Goal: Check status: Check status

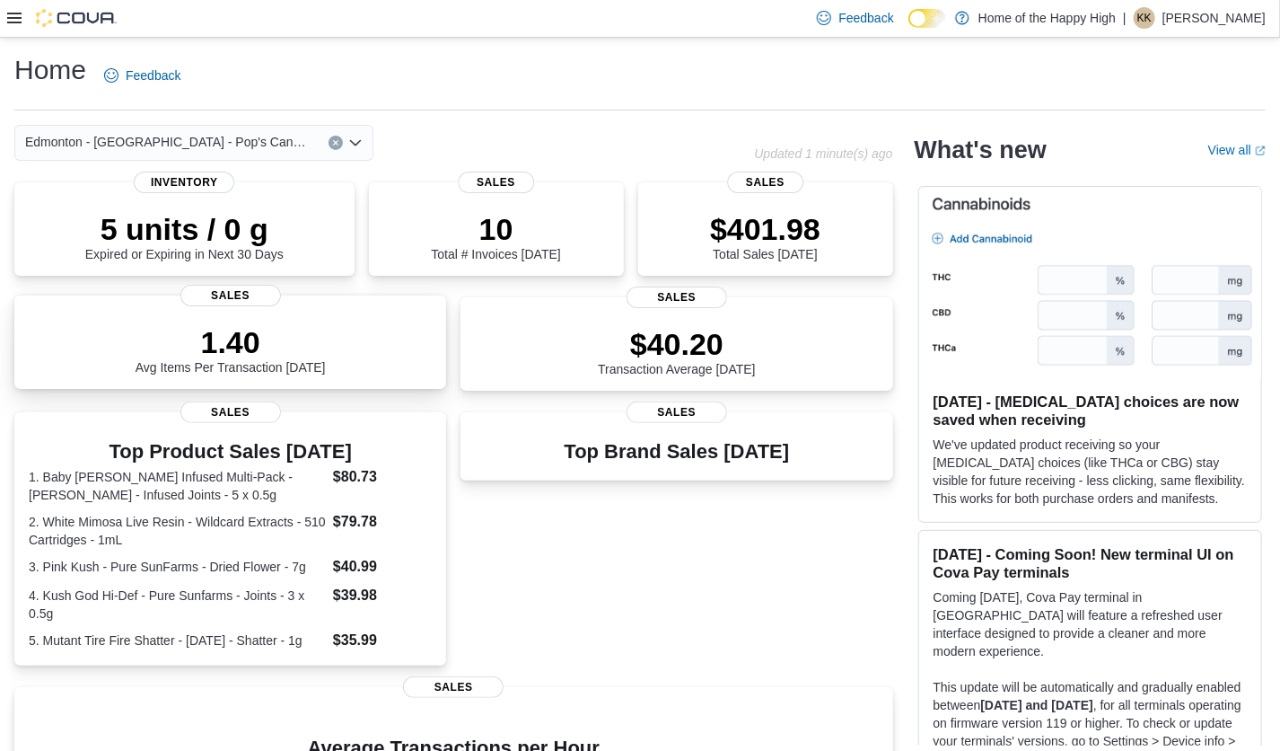
click at [235, 355] on p "1.40" at bounding box center [231, 342] width 190 height 36
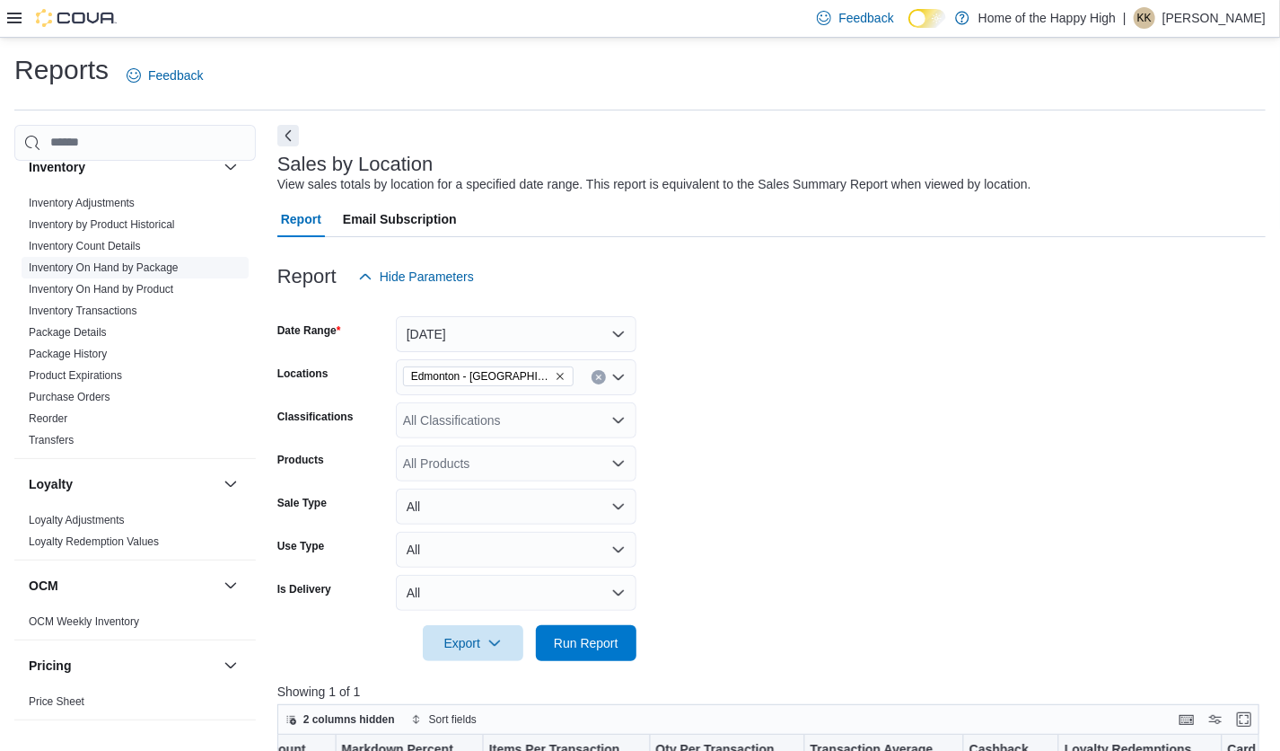
scroll to position [494, 0]
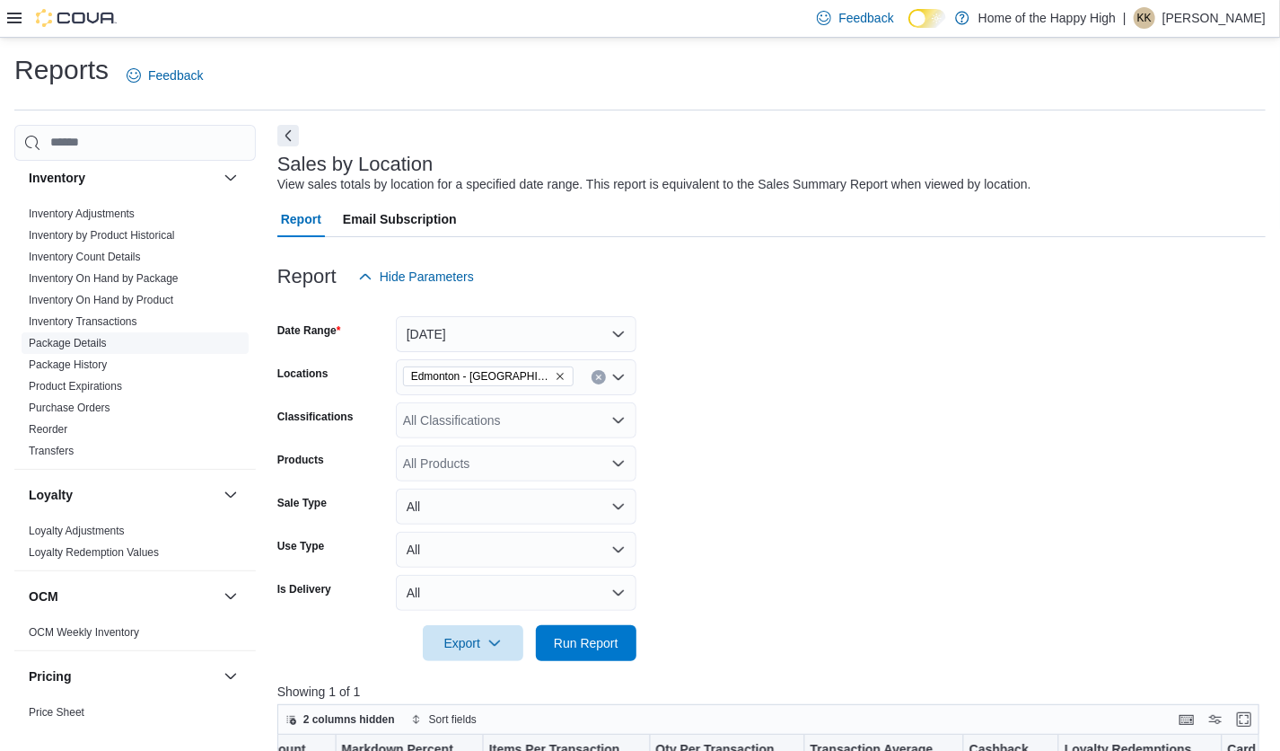
click at [50, 344] on link "Package Details" at bounding box center [68, 343] width 78 height 13
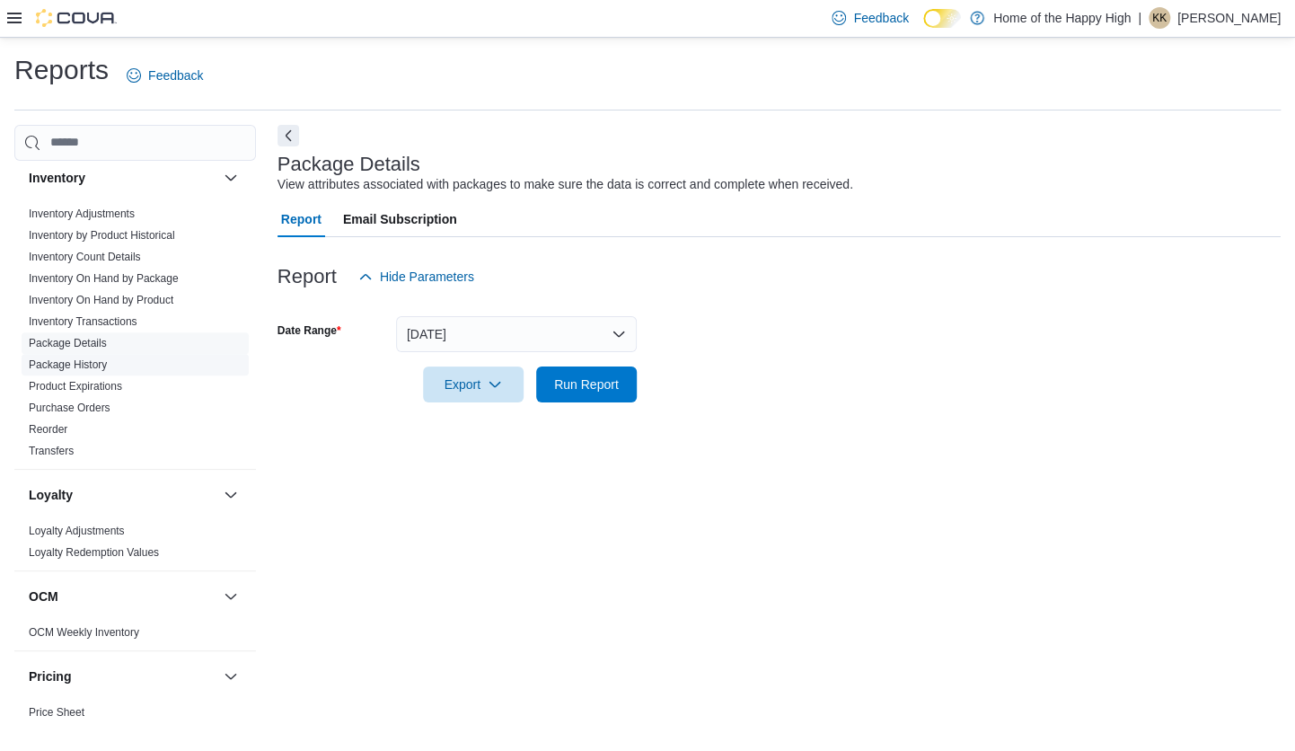
click at [58, 363] on link "Package History" at bounding box center [68, 364] width 78 height 13
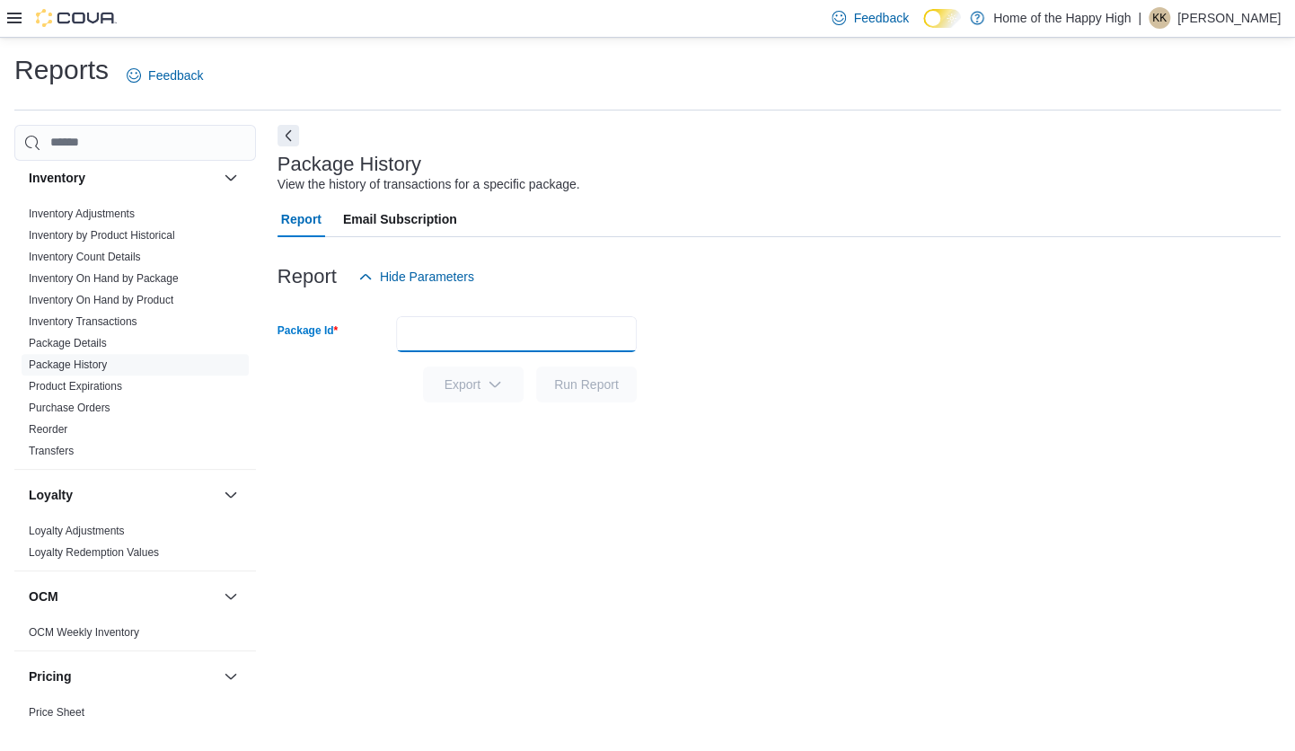
click at [464, 335] on input "Package Id" at bounding box center [516, 334] width 241 height 36
type input "*********"
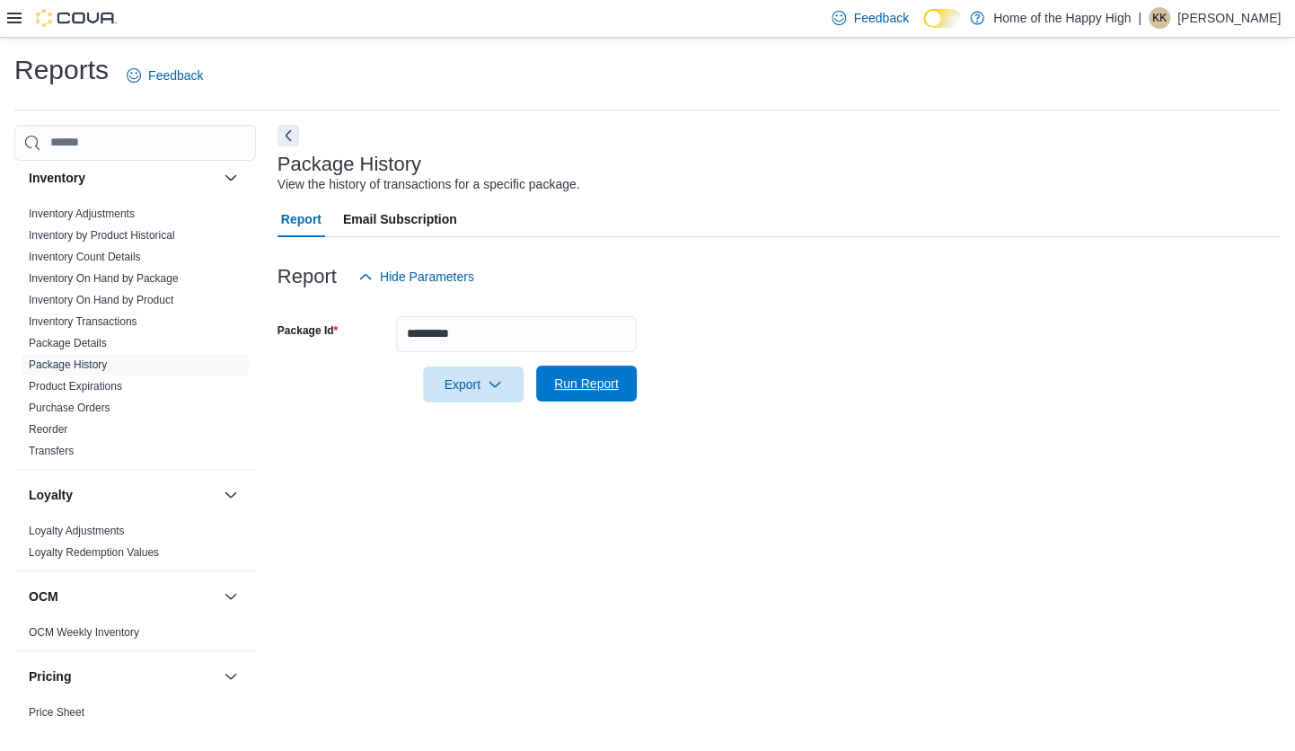
click at [611, 393] on span "Run Report" at bounding box center [586, 383] width 79 height 36
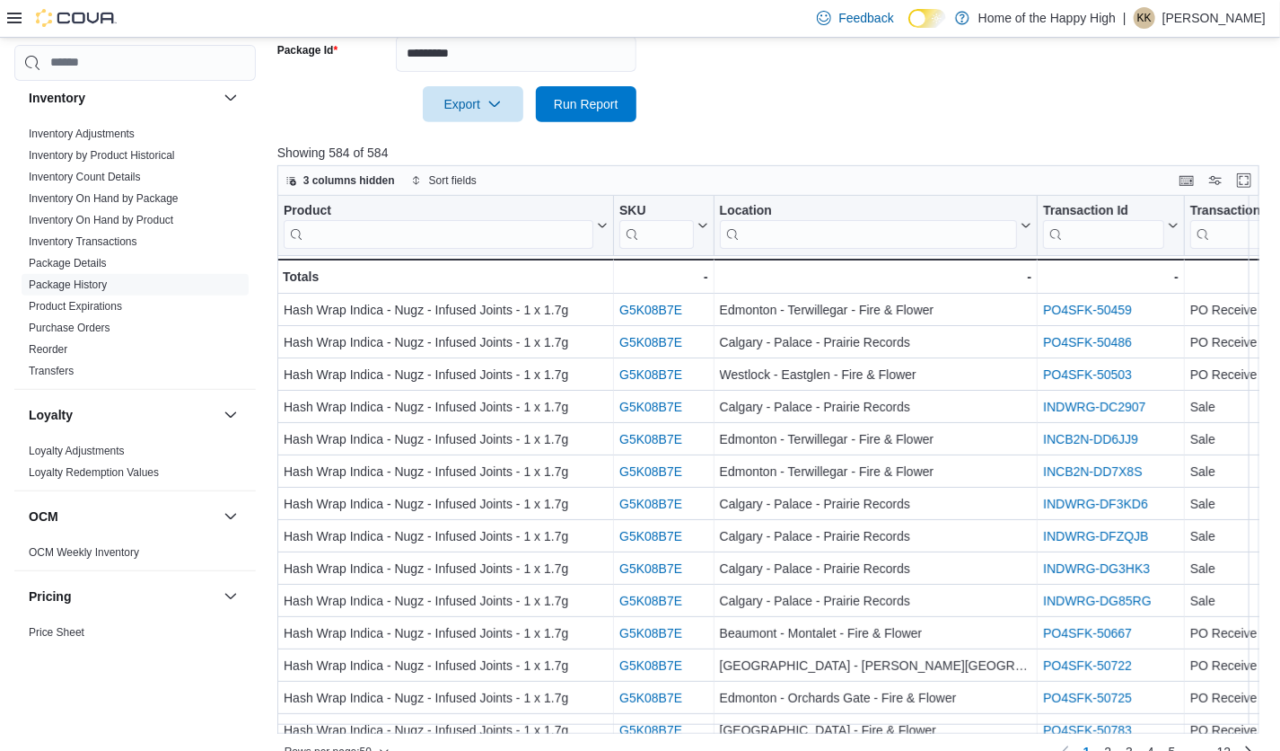
scroll to position [282, 0]
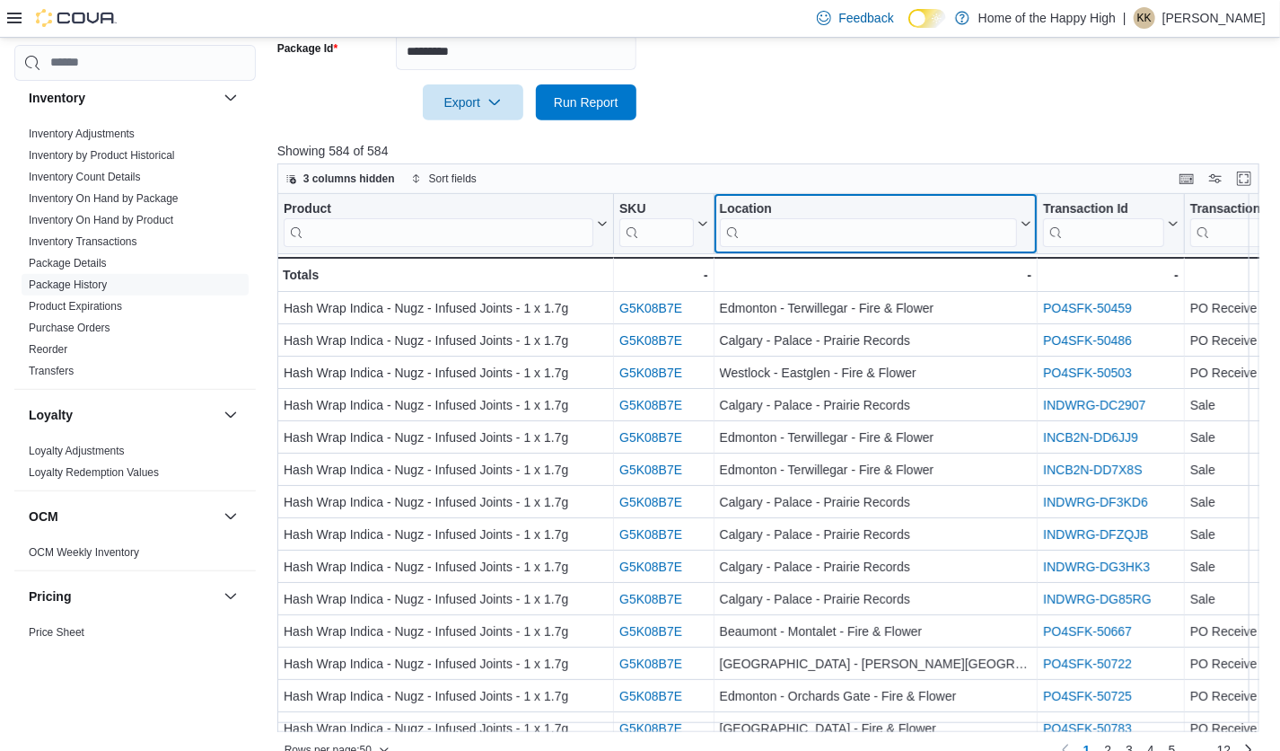
click at [844, 223] on input "search" at bounding box center [868, 231] width 298 height 29
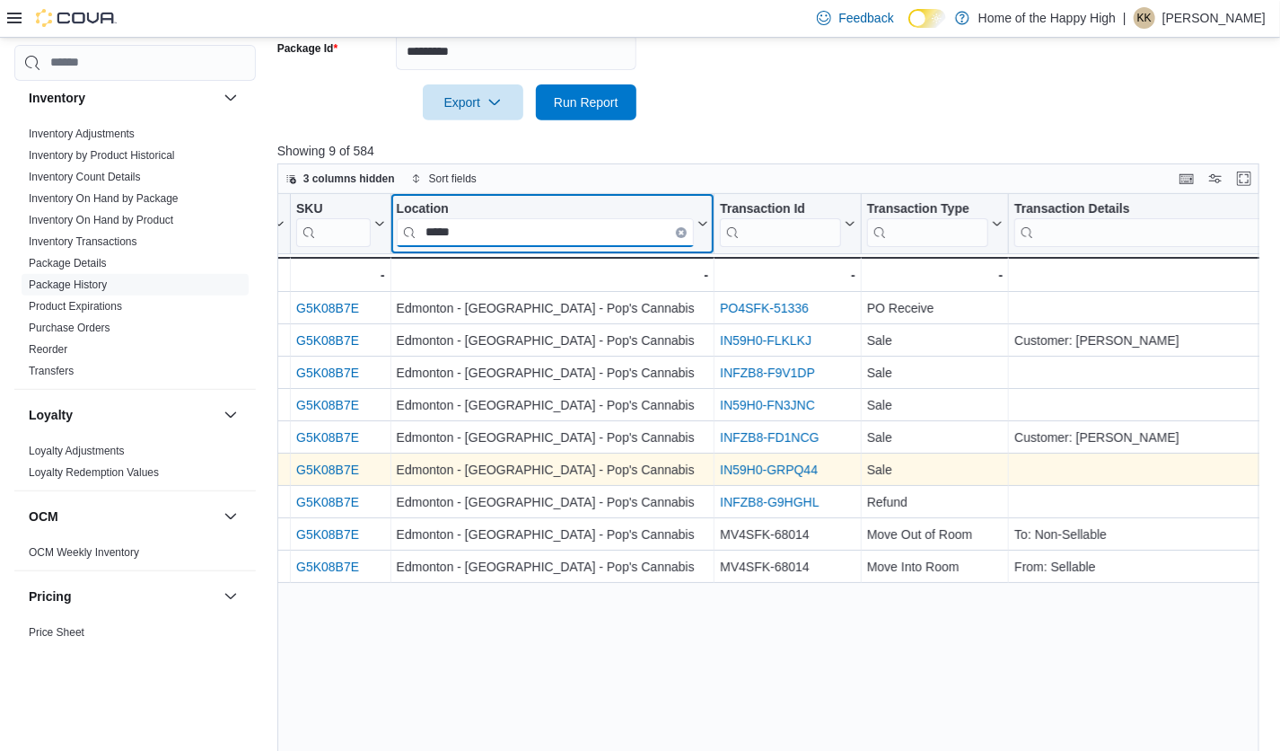
scroll to position [0, 325]
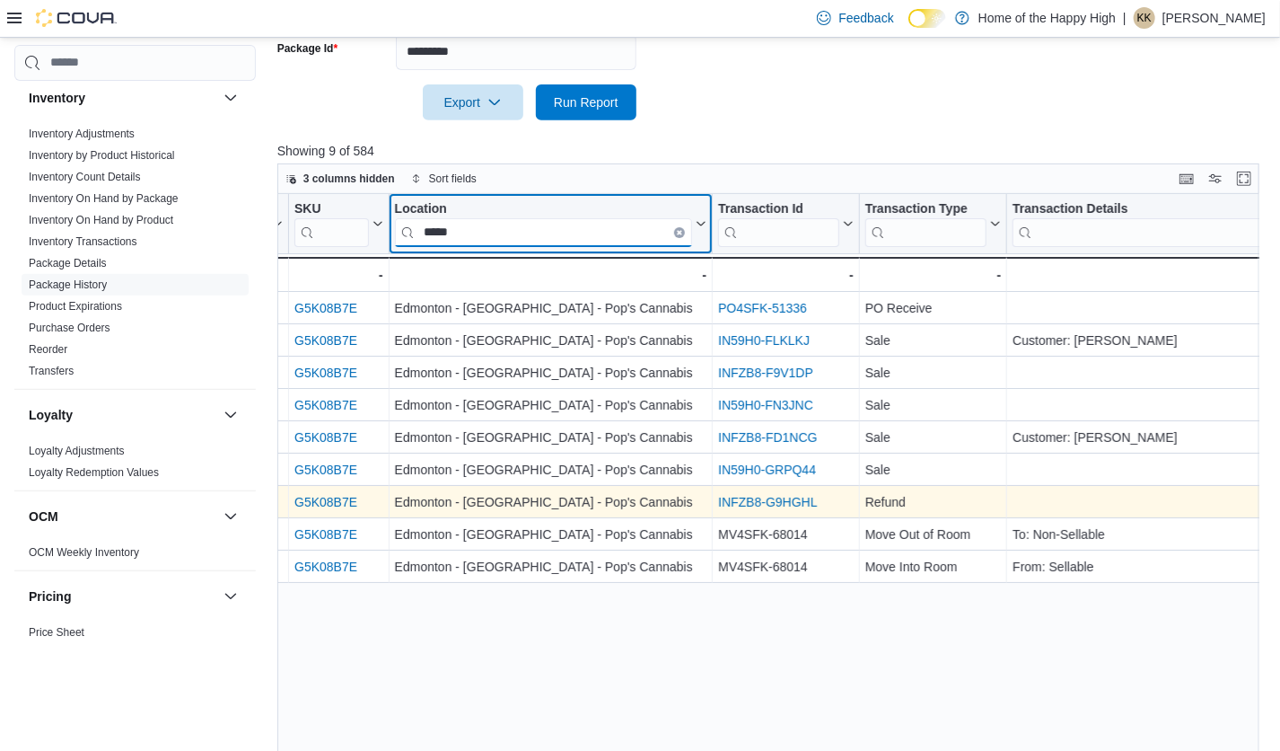
type input "*****"
click at [770, 499] on link "INFZB8-G9HGHL" at bounding box center [767, 502] width 99 height 14
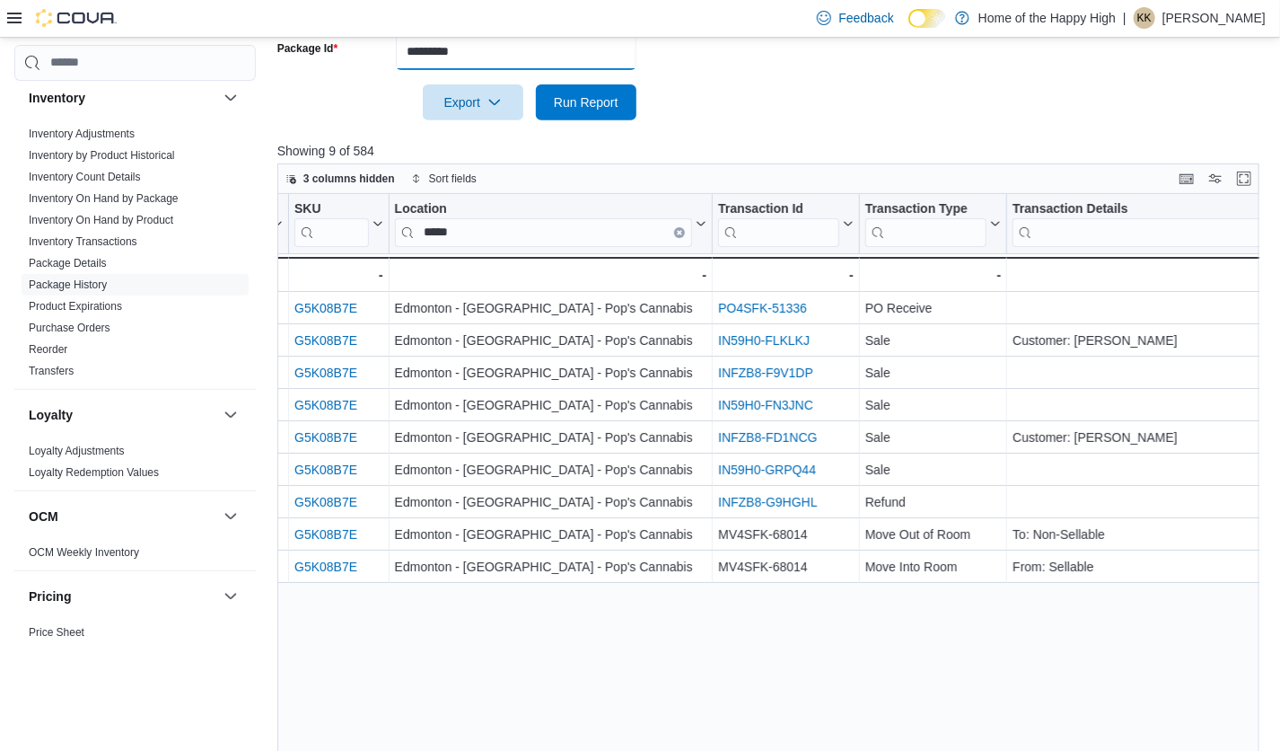
click at [491, 59] on input "*********" at bounding box center [516, 52] width 241 height 36
type input "**********"
click at [576, 95] on span "Run Report" at bounding box center [586, 101] width 65 height 18
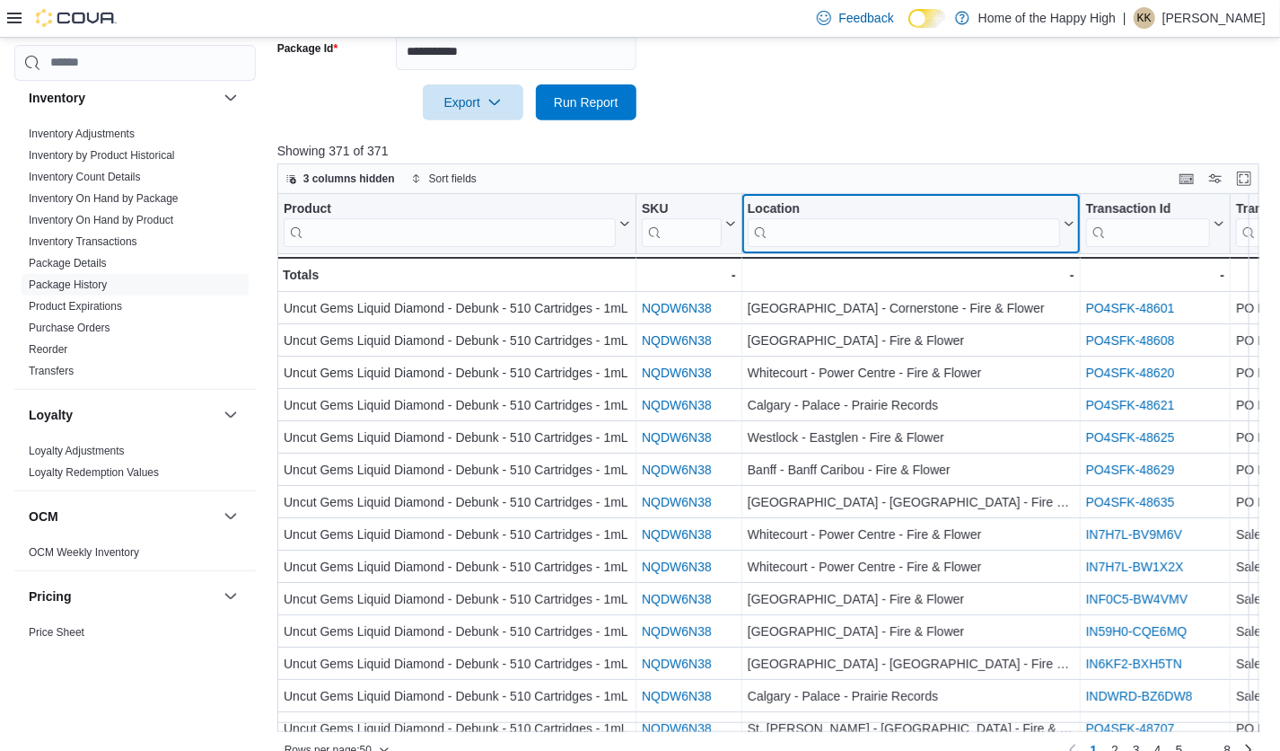
click at [894, 219] on input "search" at bounding box center [904, 231] width 312 height 29
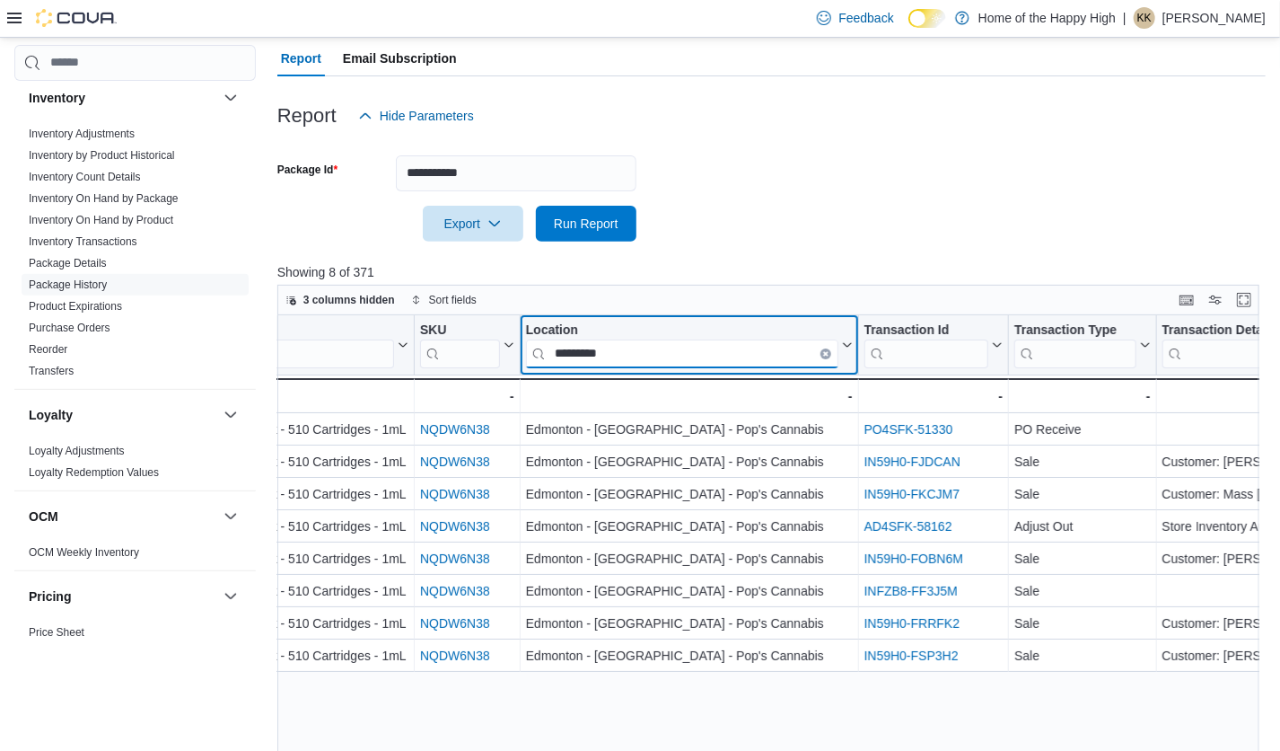
scroll to position [160, 0]
type input "*********"
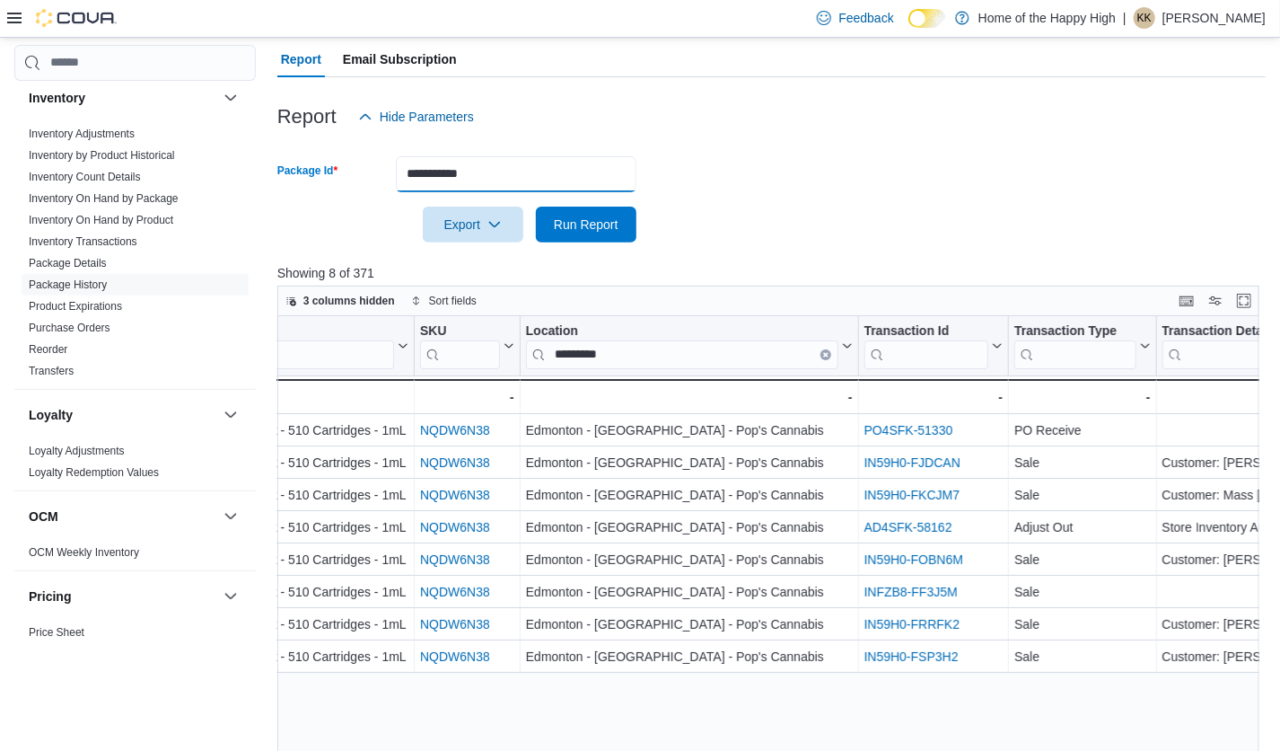
drag, startPoint x: 510, startPoint y: 167, endPoint x: 377, endPoint y: 175, distance: 133.1
click at [377, 175] on div "**********" at bounding box center [456, 174] width 359 height 36
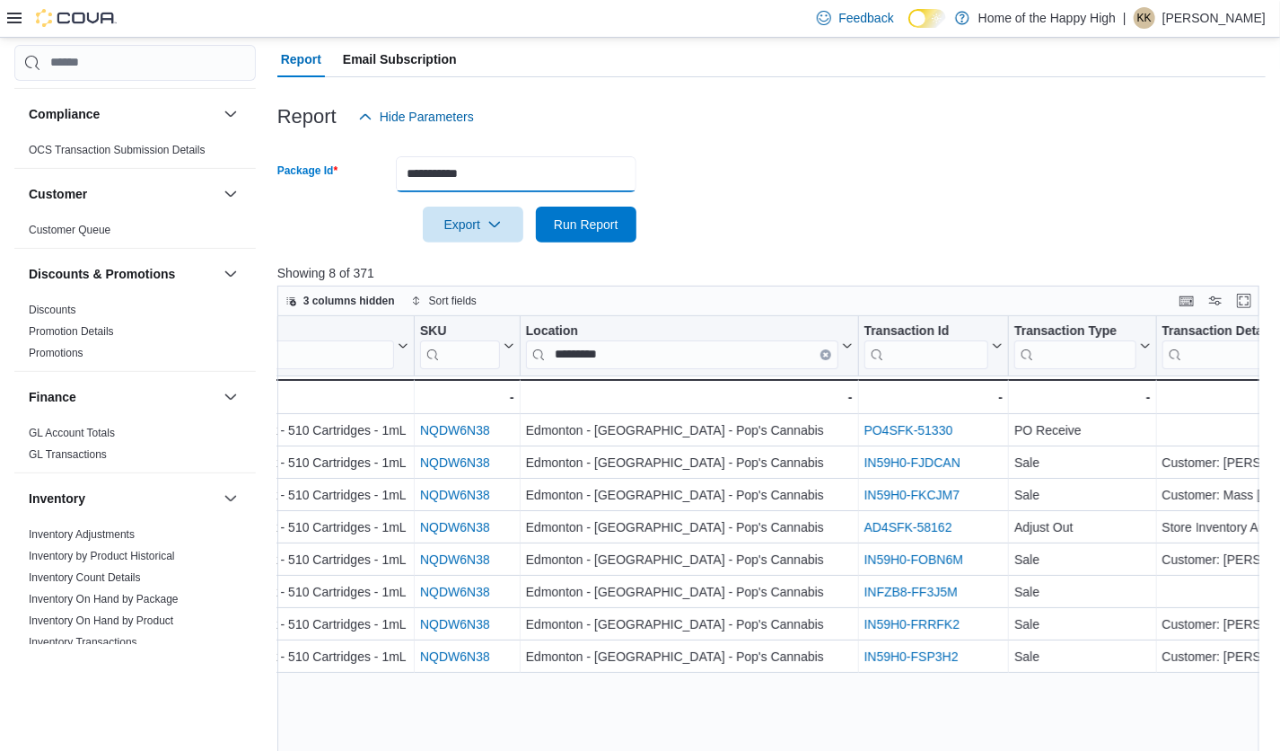
scroll to position [0, 0]
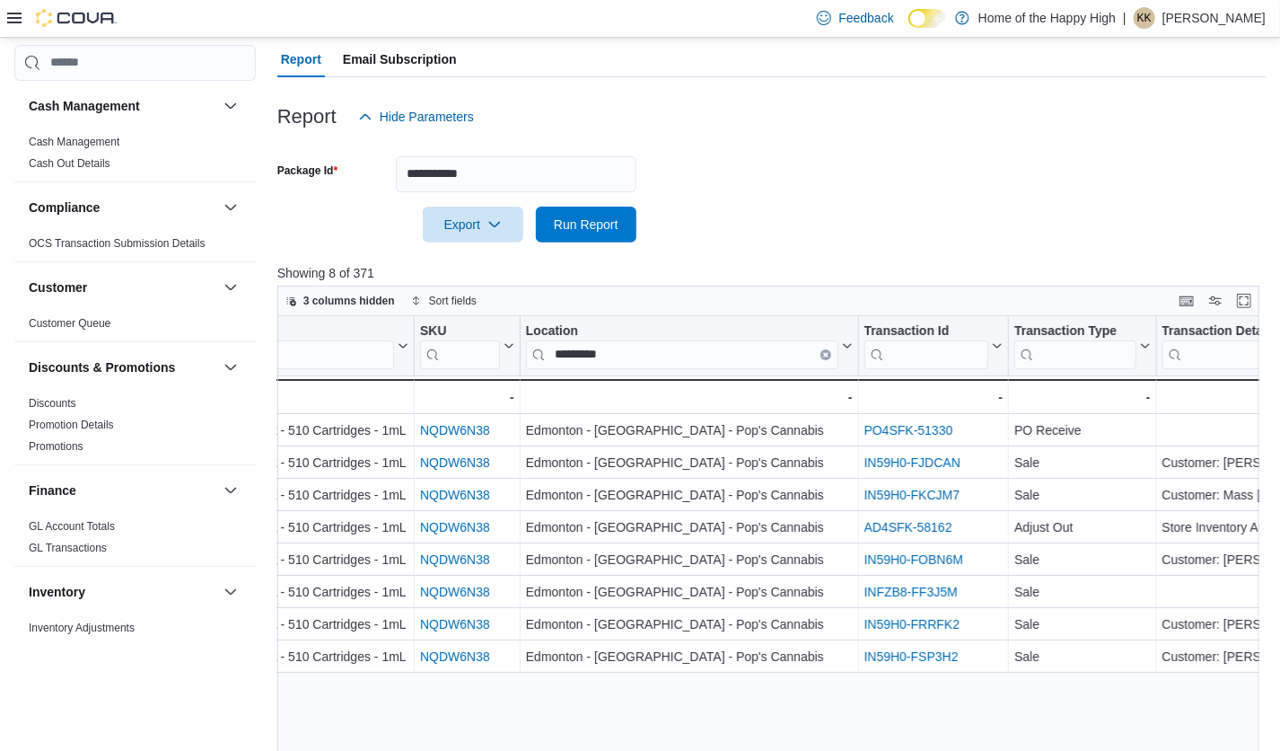
click at [18, 22] on icon at bounding box center [14, 18] width 14 height 14
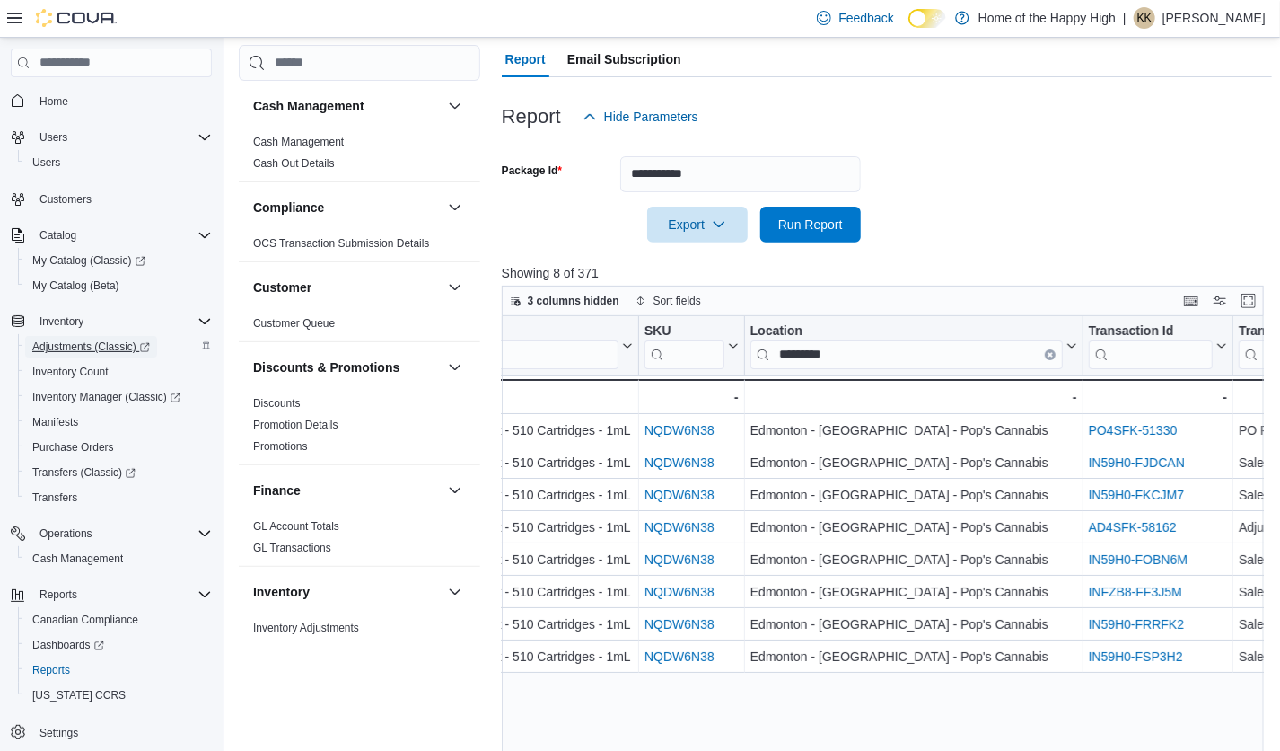
click at [99, 346] on span "Adjustments (Classic)" at bounding box center [91, 346] width 118 height 14
click at [74, 395] on span "Inventory Manager (Classic)" at bounding box center [106, 397] width 148 height 14
click at [91, 400] on span "Inventory Manager (Classic)" at bounding box center [106, 397] width 148 height 14
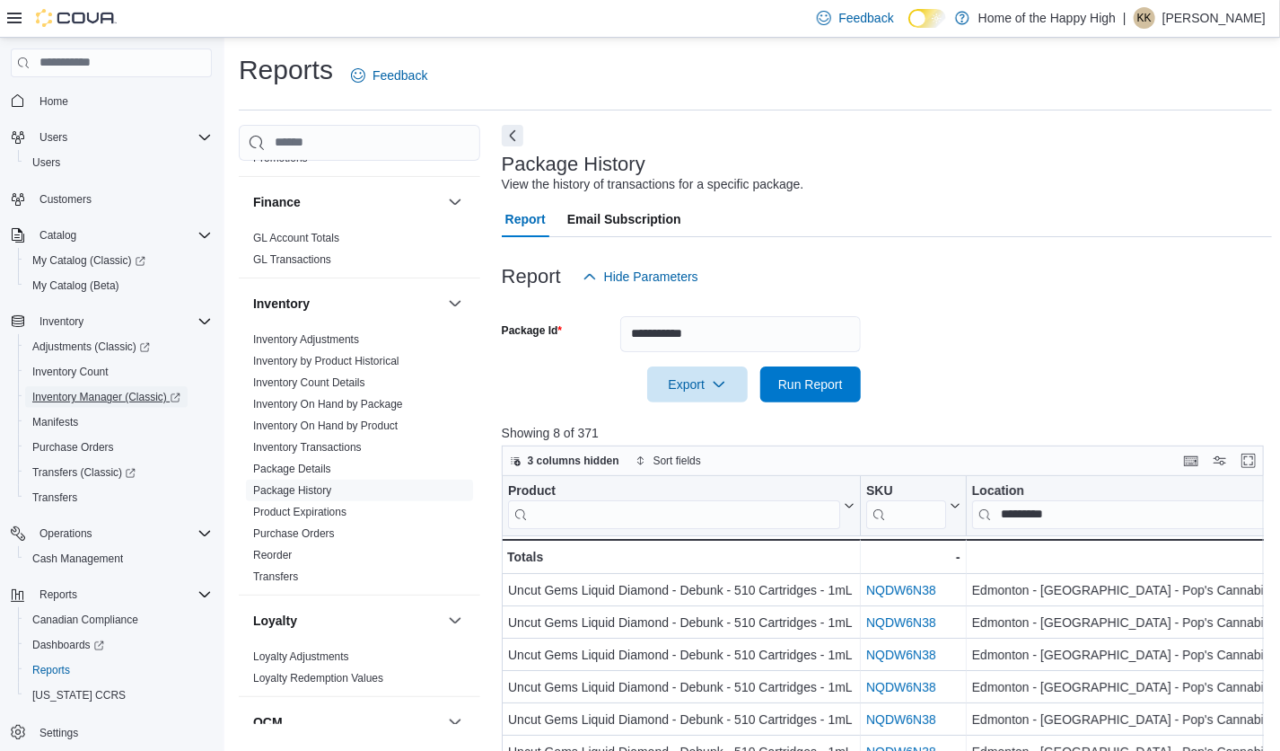
scroll to position [386, 0]
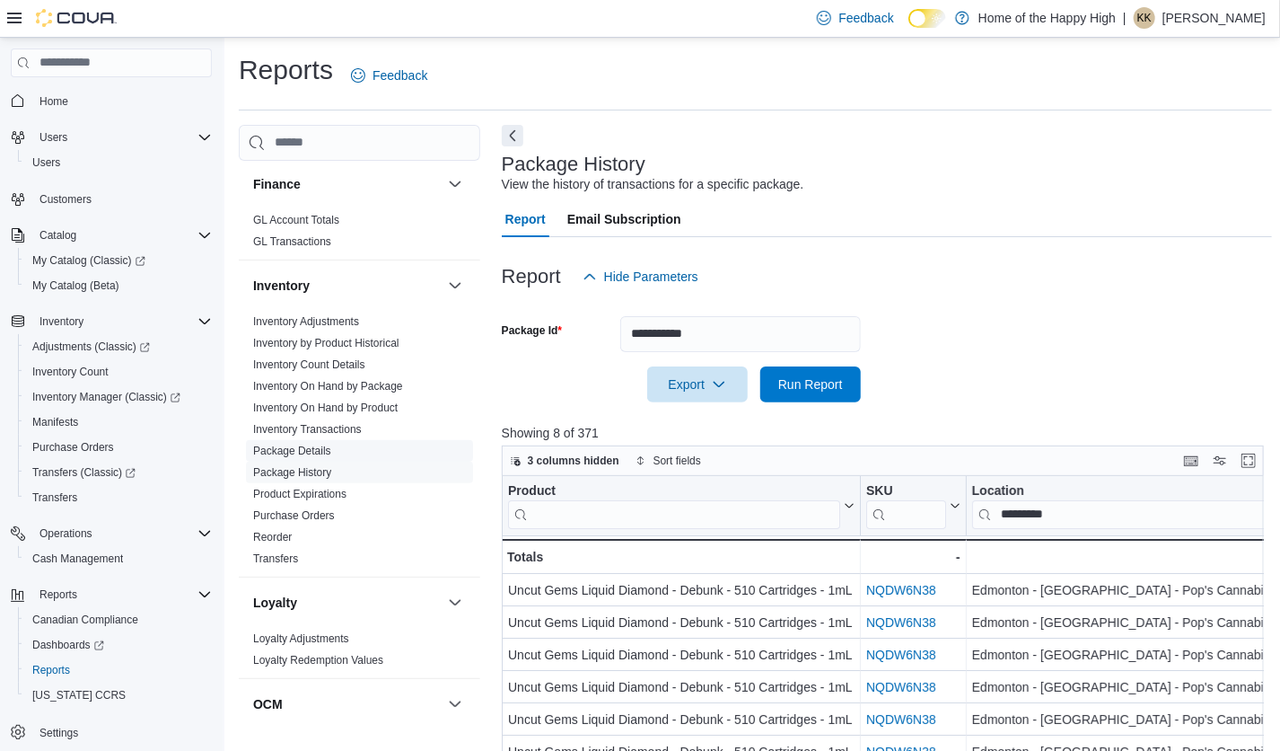
click at [312, 450] on link "Package Details" at bounding box center [292, 450] width 78 height 13
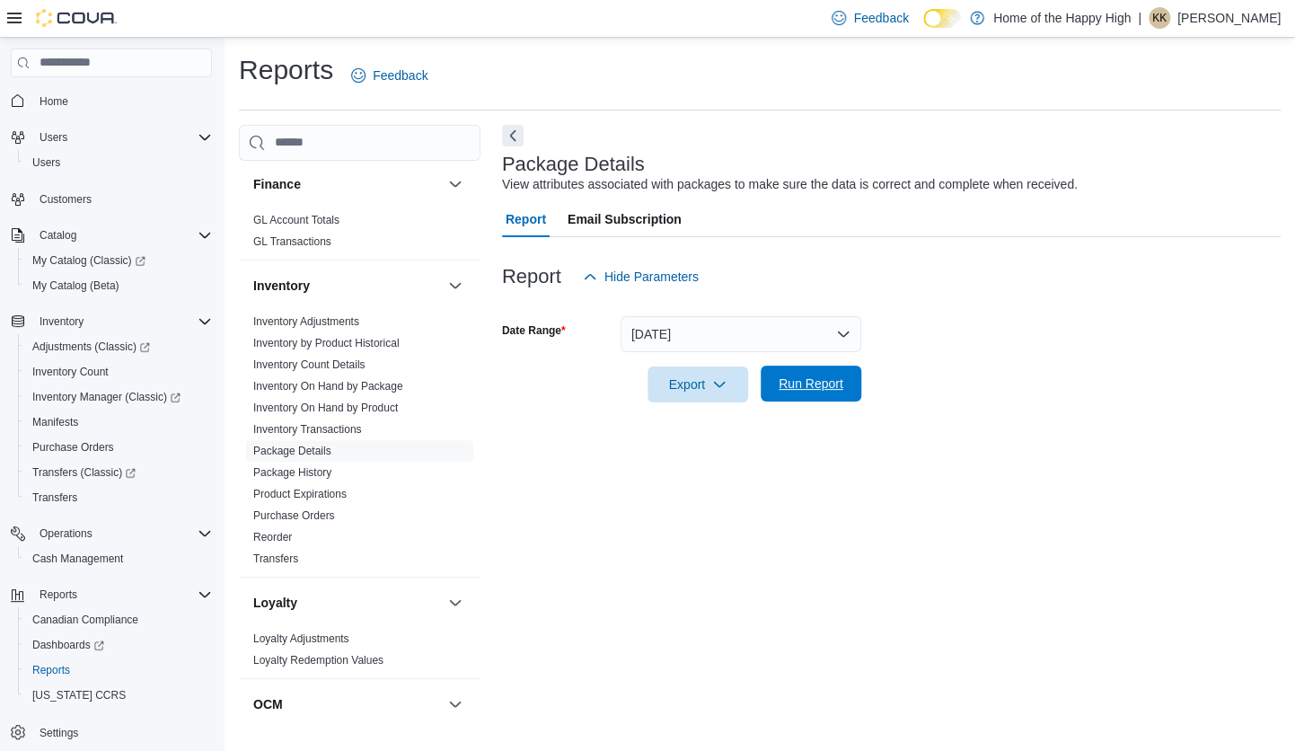
click at [830, 381] on span "Run Report" at bounding box center [811, 383] width 65 height 18
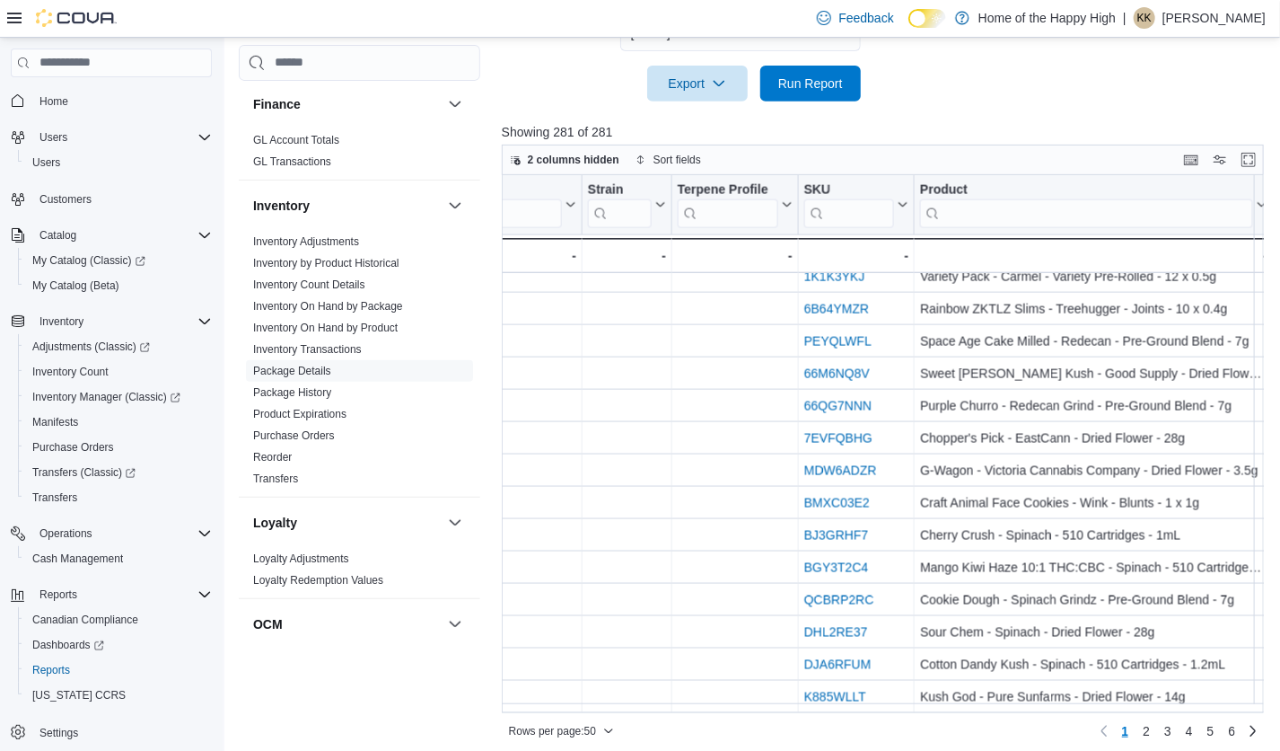
scroll to position [309, 0]
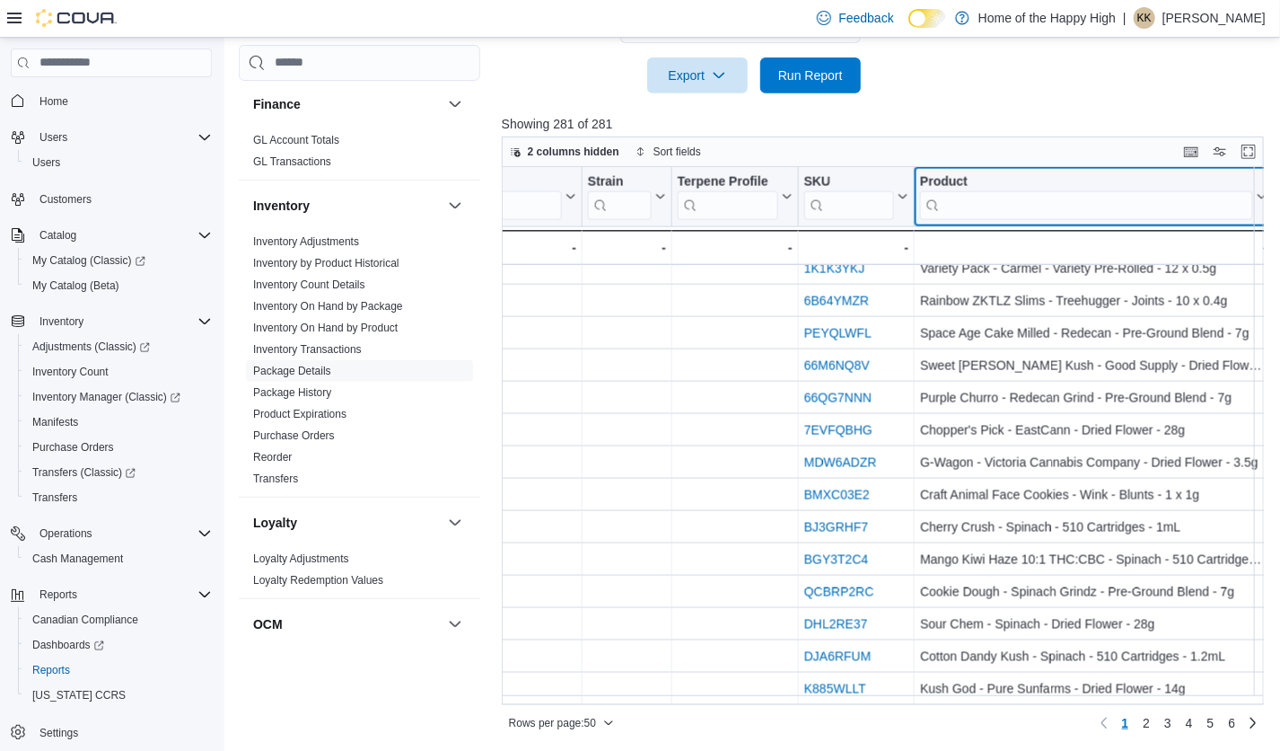
click at [1017, 214] on input "search" at bounding box center [1086, 204] width 333 height 29
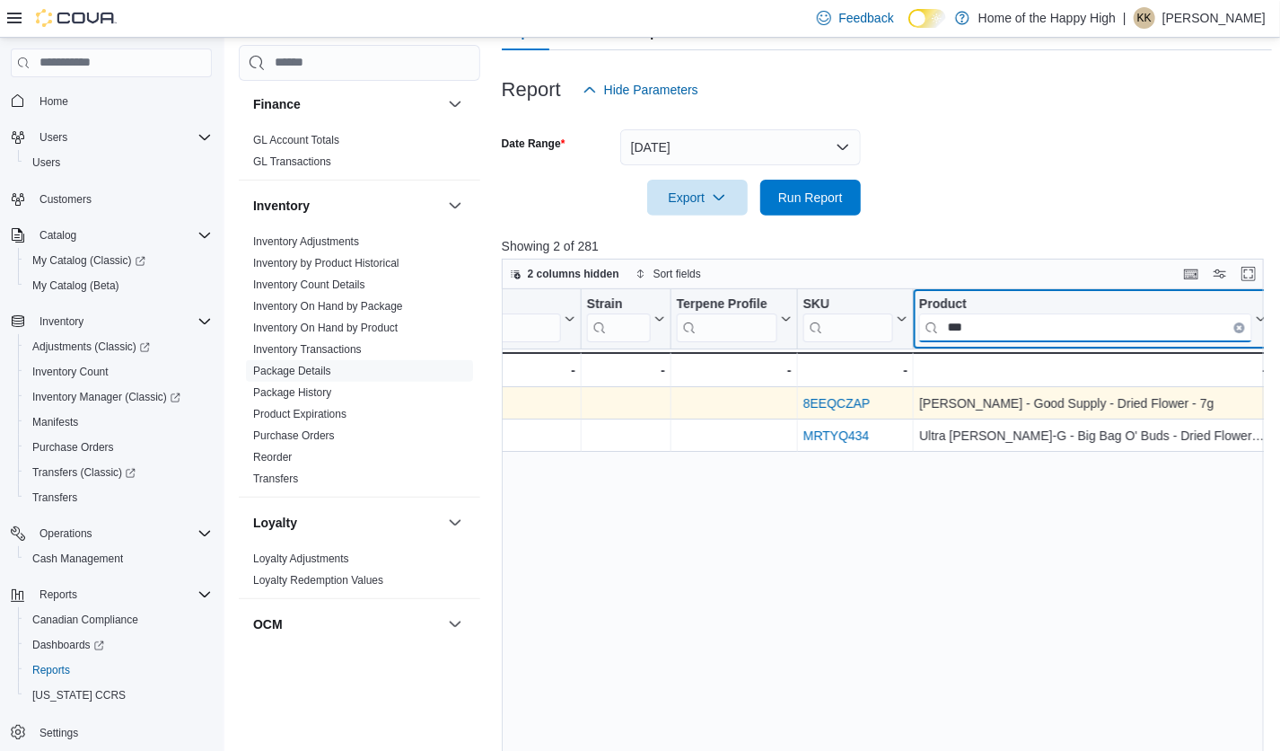
scroll to position [0, 1120]
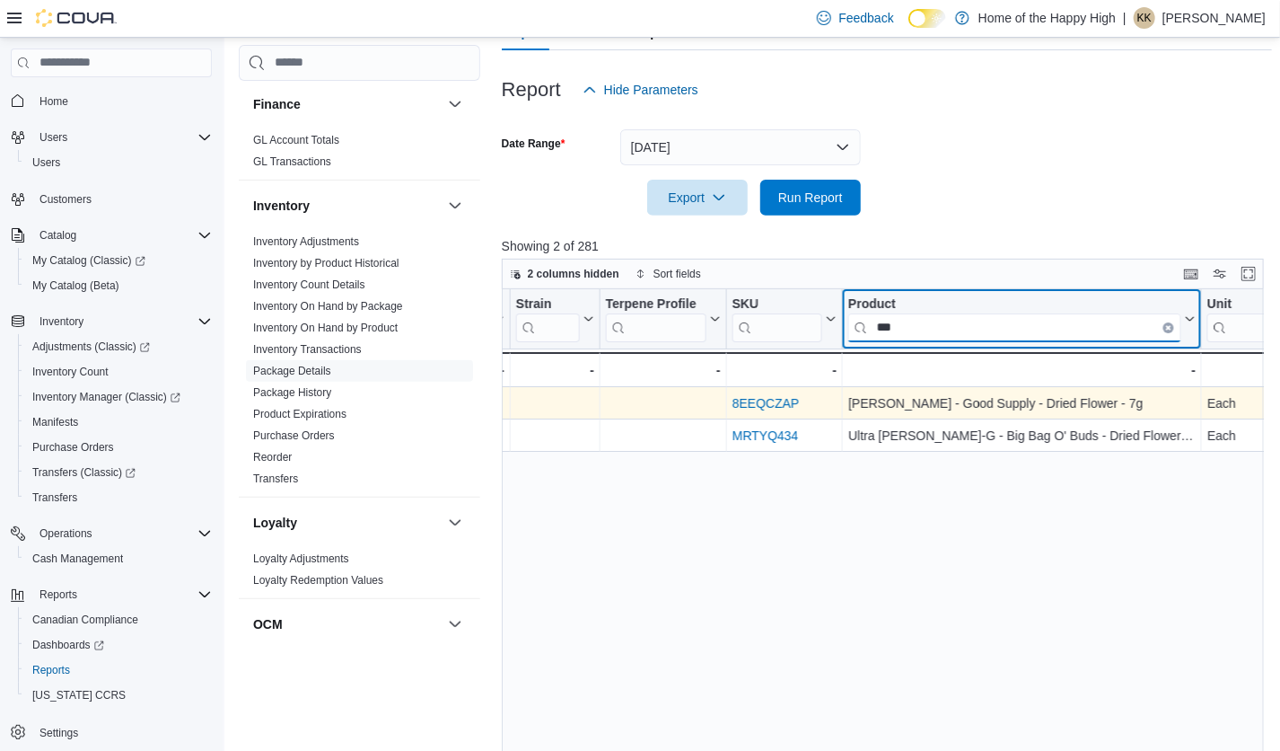
drag, startPoint x: 948, startPoint y: 543, endPoint x: 899, endPoint y: 330, distance: 218.5
click at [899, 330] on input "***" at bounding box center [1015, 326] width 333 height 29
type input "*"
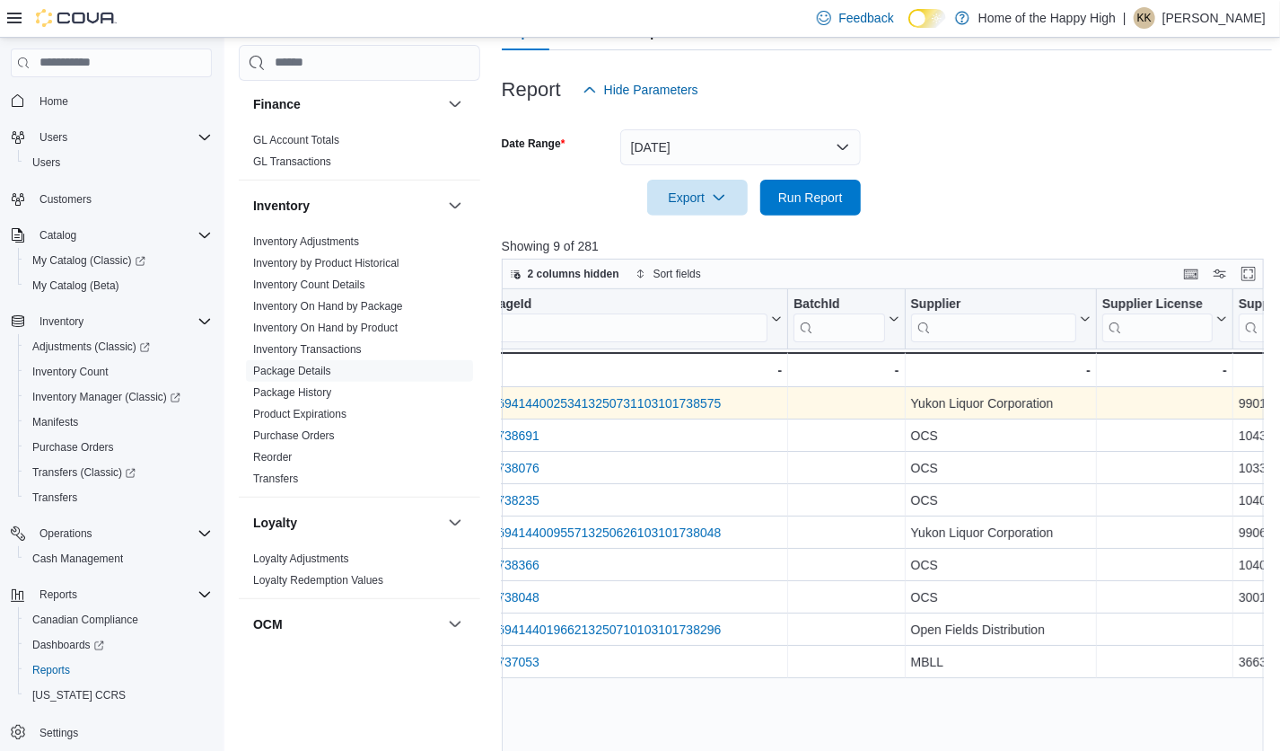
scroll to position [0, 0]
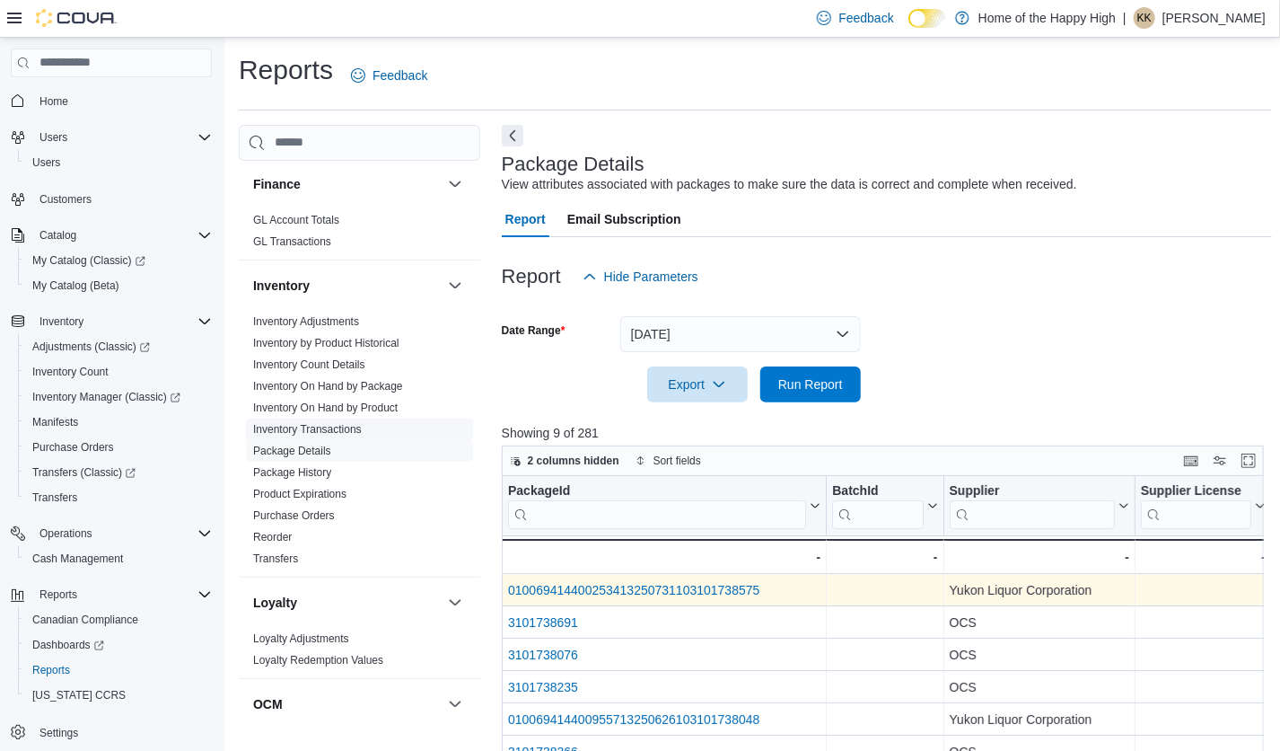
type input "**********"
click at [328, 427] on link "Inventory Transactions" at bounding box center [307, 429] width 109 height 13
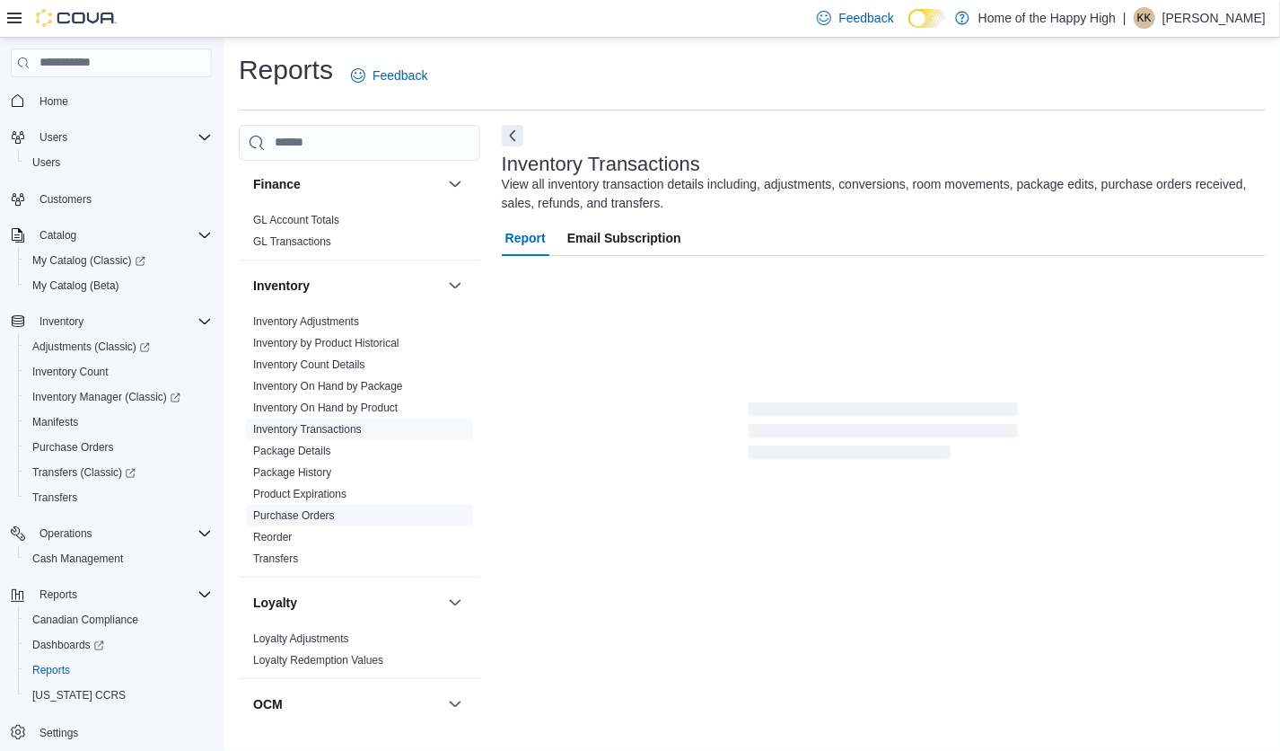
scroll to position [7, 0]
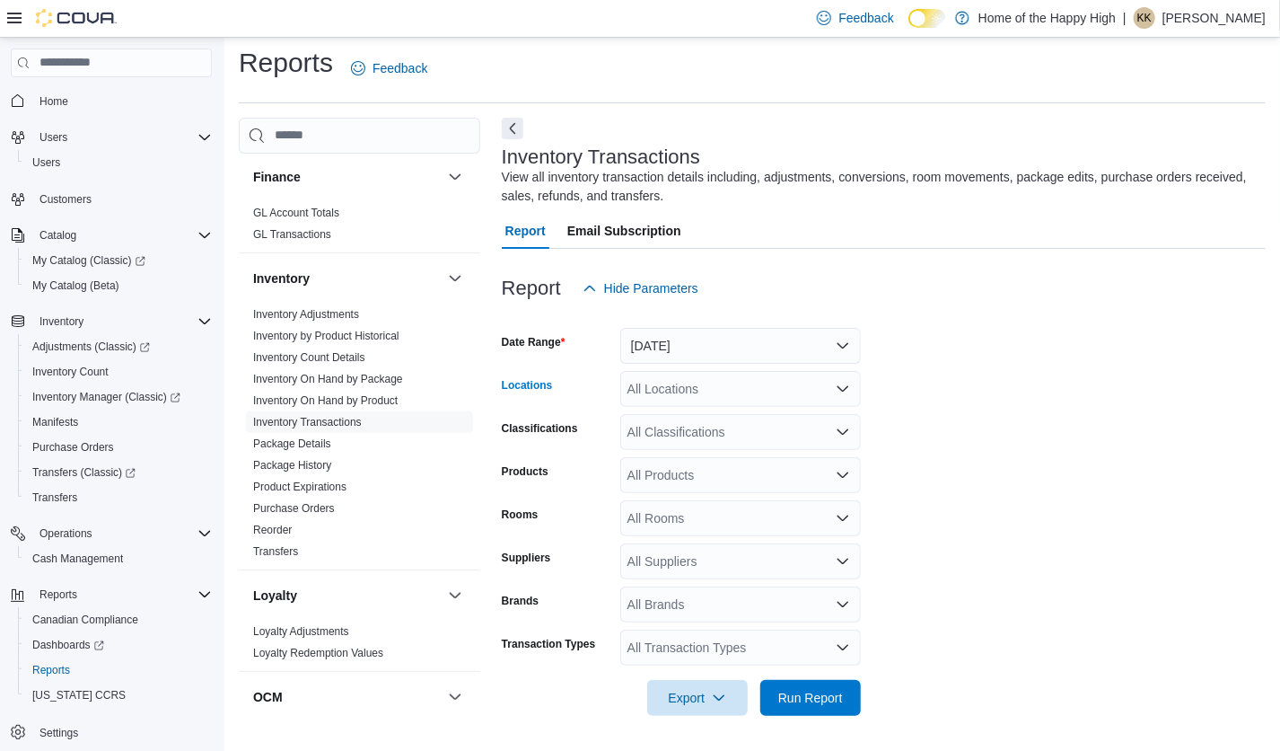
click at [680, 393] on div "All Locations" at bounding box center [740, 389] width 241 height 36
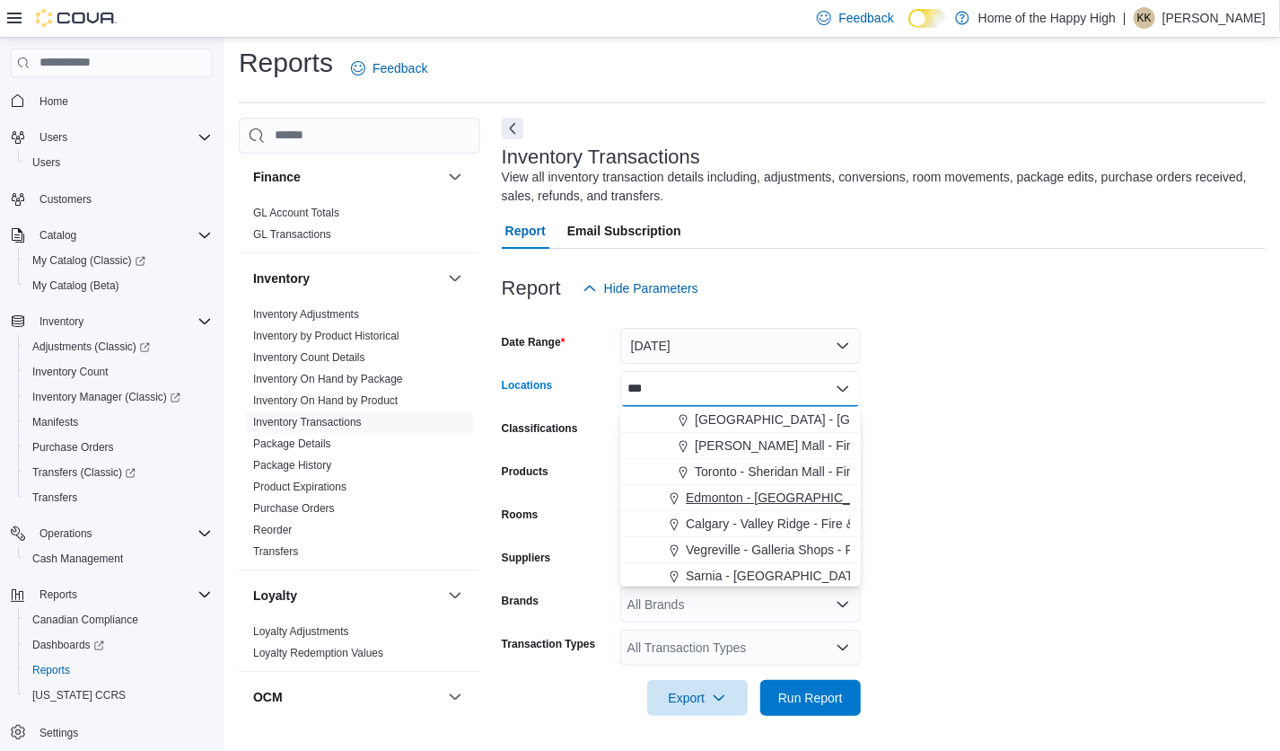
type input "***"
click at [740, 500] on span "Edmonton - [GEOGRAPHIC_DATA] - Pop's Cannabis" at bounding box center [835, 497] width 298 height 18
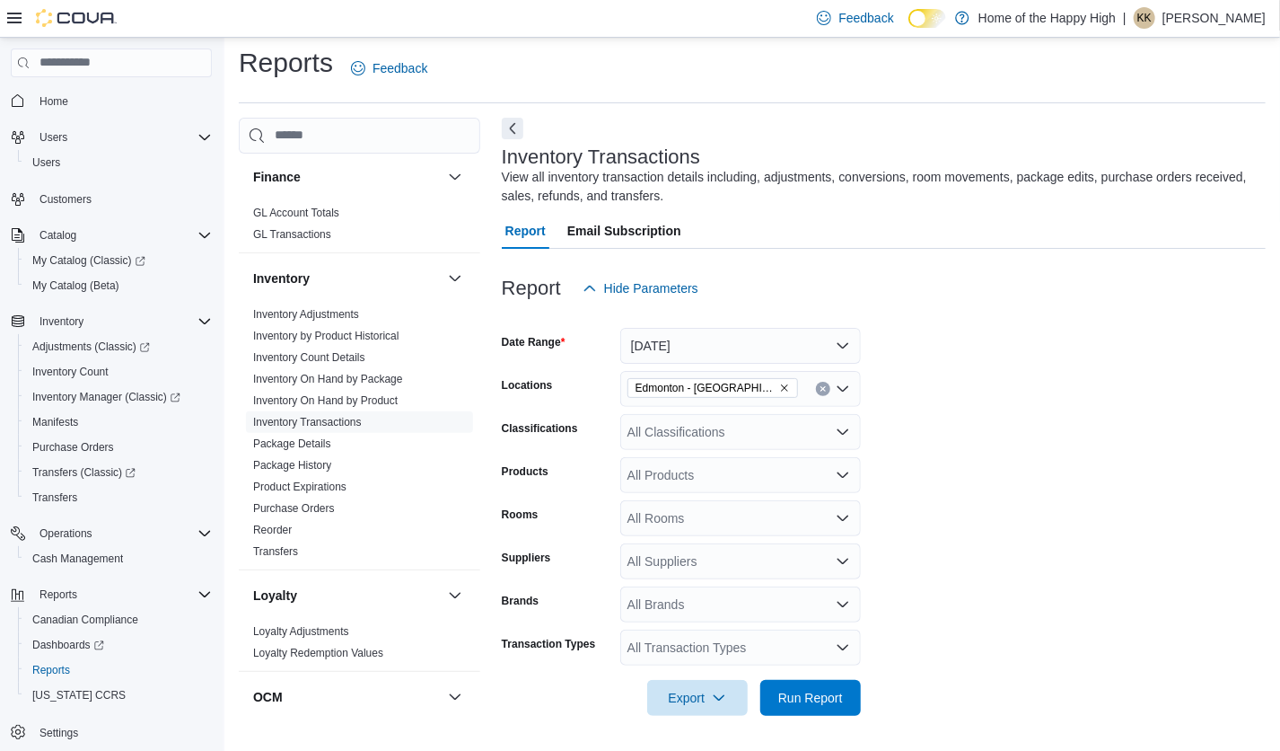
click at [1060, 356] on form "Date Range Yesterday Locations Edmonton - Allendale - Pop's Cannabis Classifica…" at bounding box center [884, 510] width 764 height 409
click at [689, 479] on div "All Products" at bounding box center [740, 475] width 241 height 36
click at [1004, 477] on form "Date Range Yesterday Locations Edmonton - Allendale - Pop's Cannabis Classifica…" at bounding box center [884, 510] width 764 height 409
click at [730, 560] on div "All Suppliers" at bounding box center [740, 561] width 241 height 36
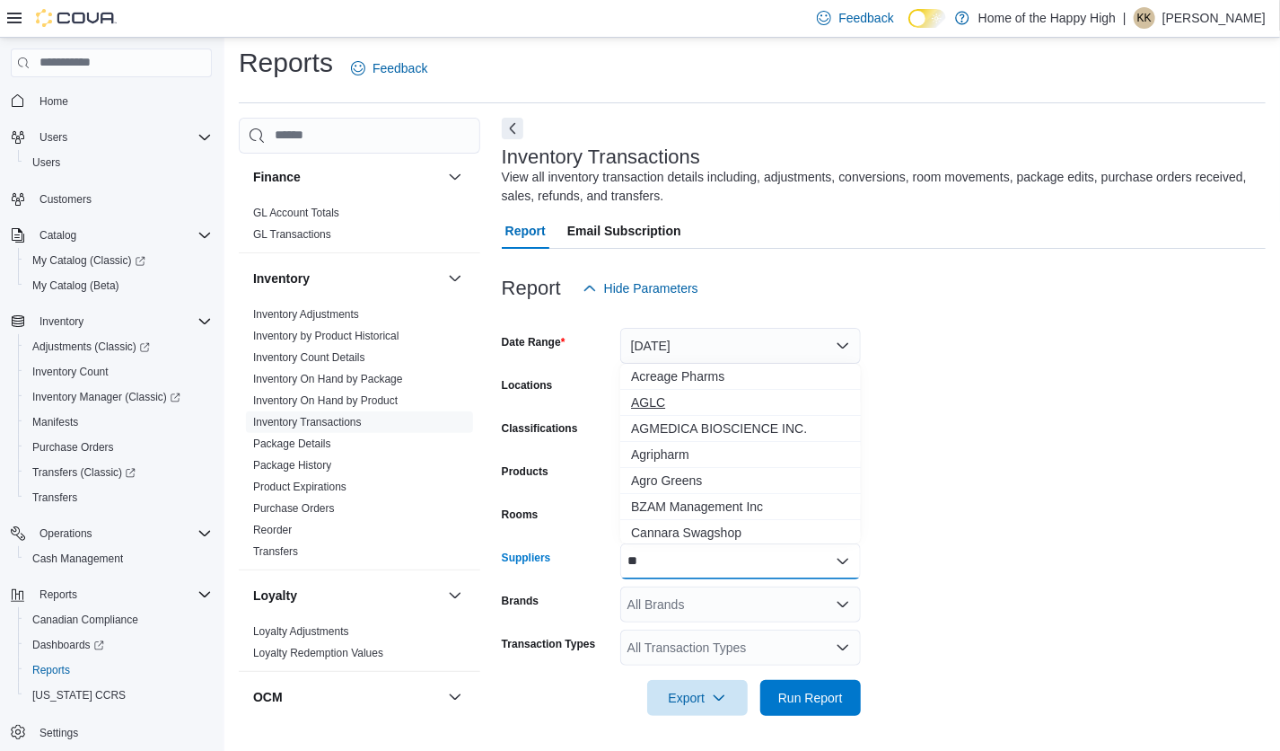
type input "**"
click at [647, 399] on span "AGLC" at bounding box center [740, 402] width 219 height 18
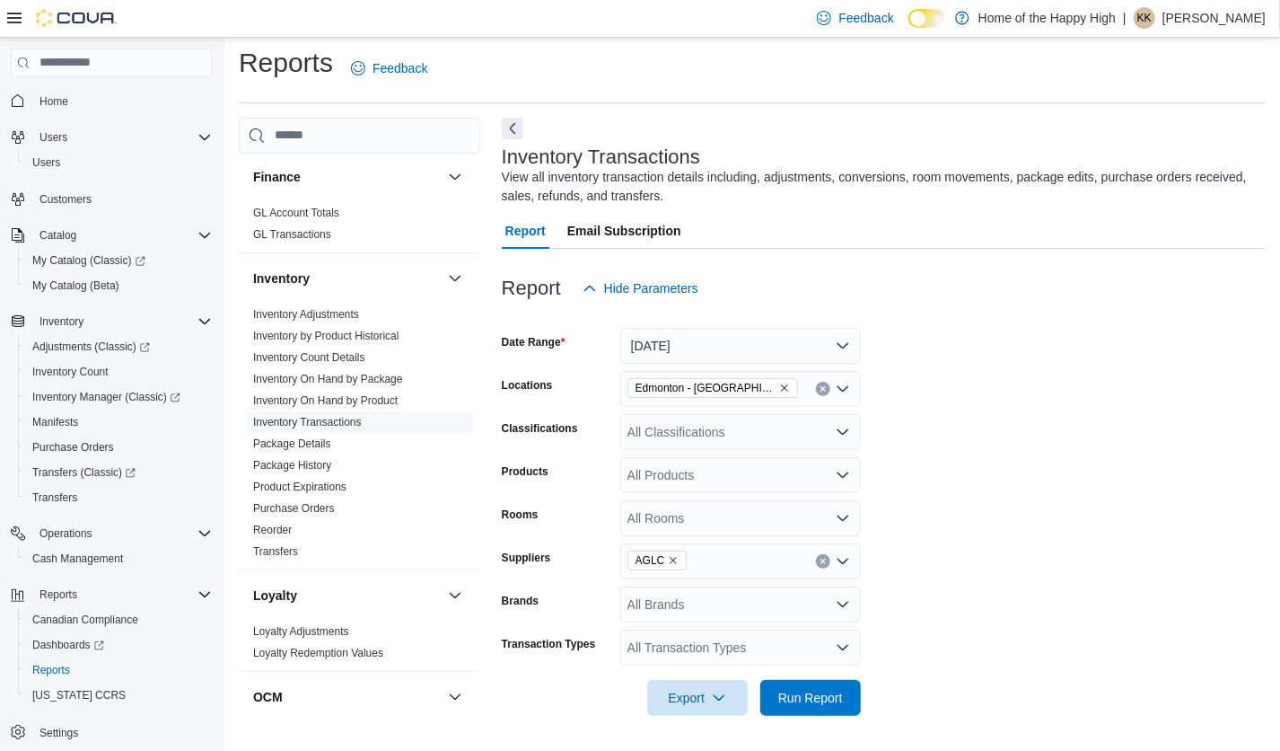
click at [1096, 309] on div at bounding box center [884, 317] width 764 height 22
click at [684, 650] on div "All Transaction Types" at bounding box center [740, 647] width 241 height 36
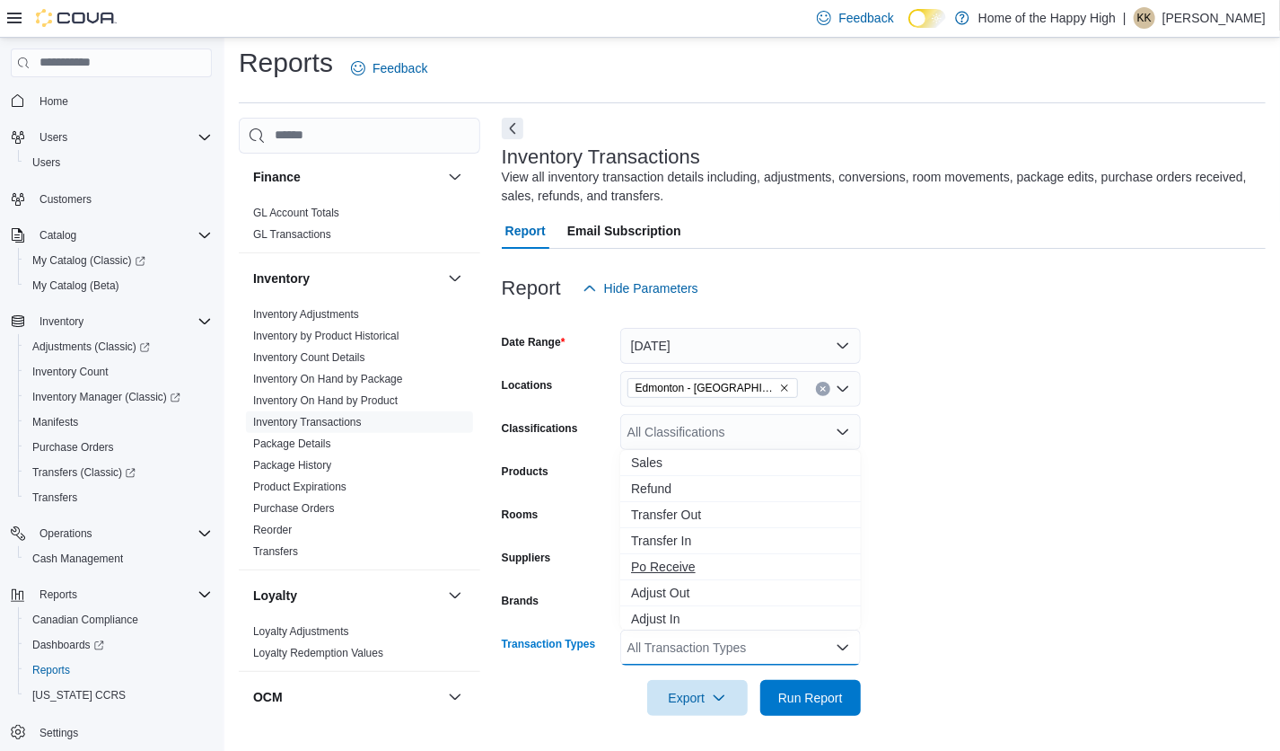
click at [673, 574] on span "Po Receive" at bounding box center [740, 567] width 219 height 18
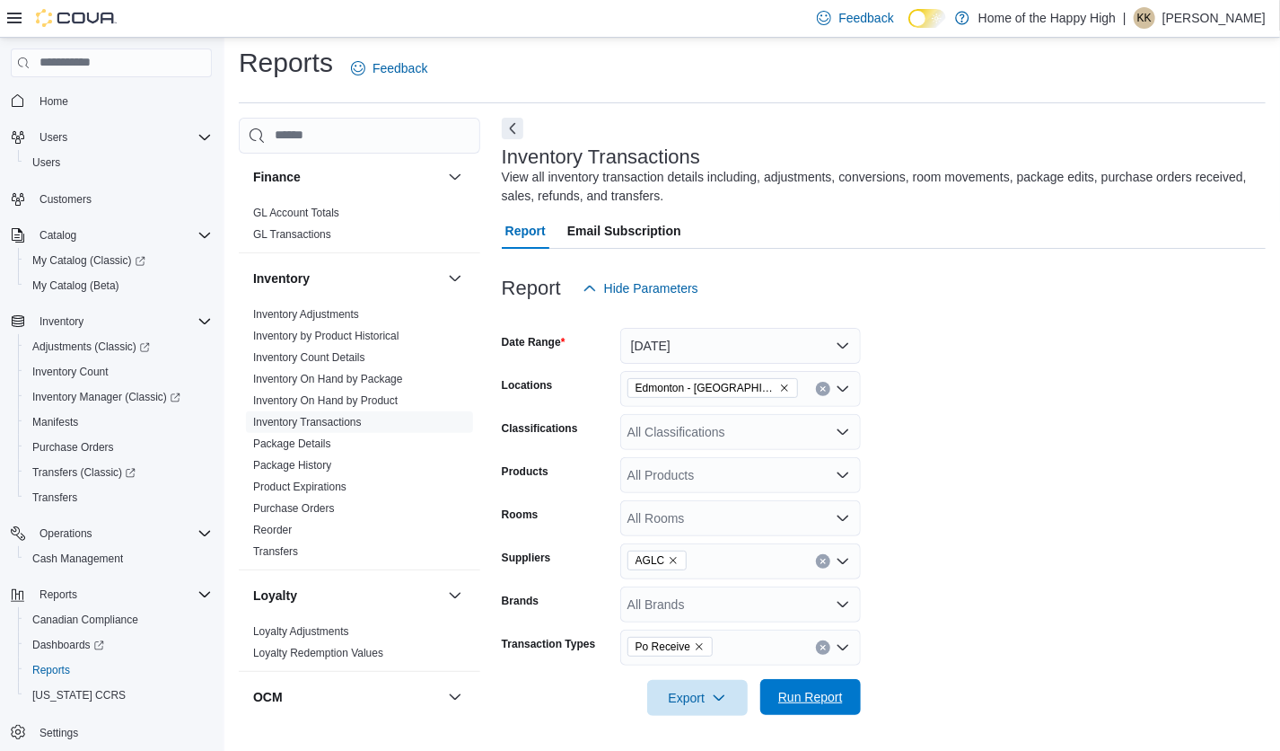
click at [795, 692] on span "Run Report" at bounding box center [811, 697] width 65 height 18
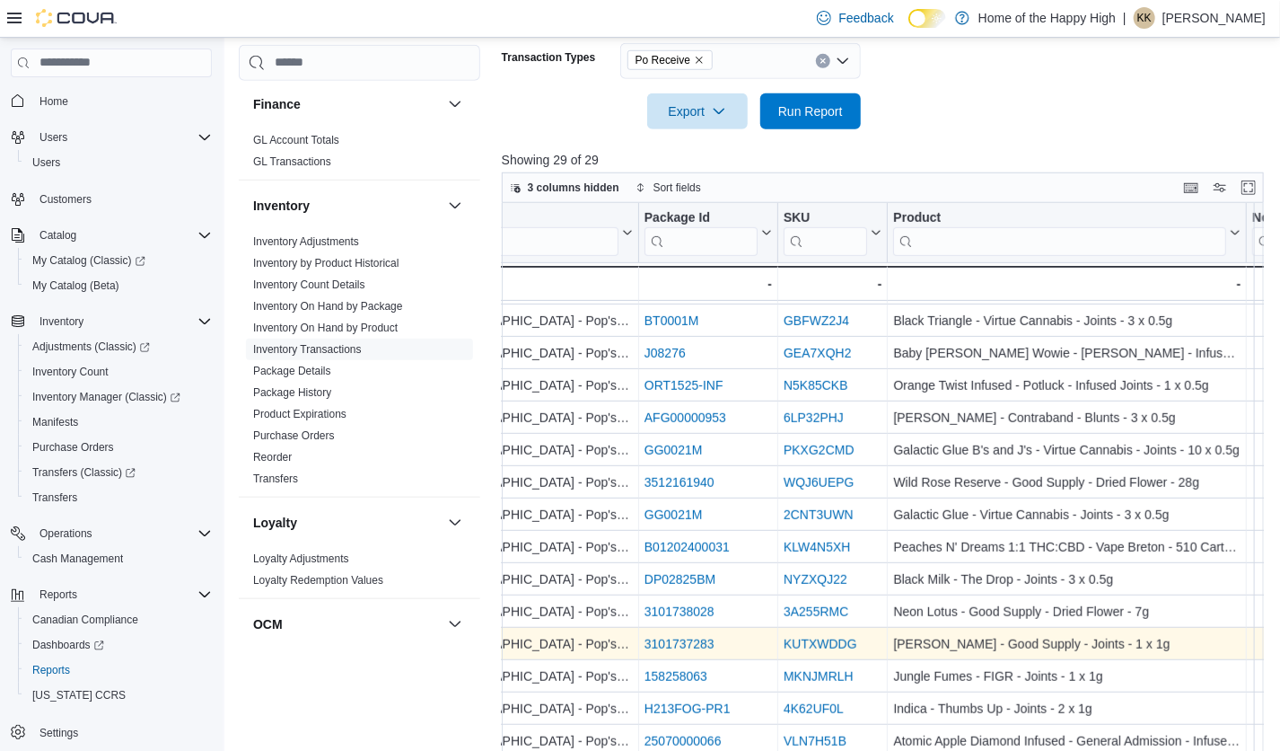
scroll to position [417, 128]
drag, startPoint x: 870, startPoint y: 639, endPoint x: 789, endPoint y: 639, distance: 80.8
click at [789, 639] on div "KUTXWDDG" at bounding box center [837, 644] width 98 height 22
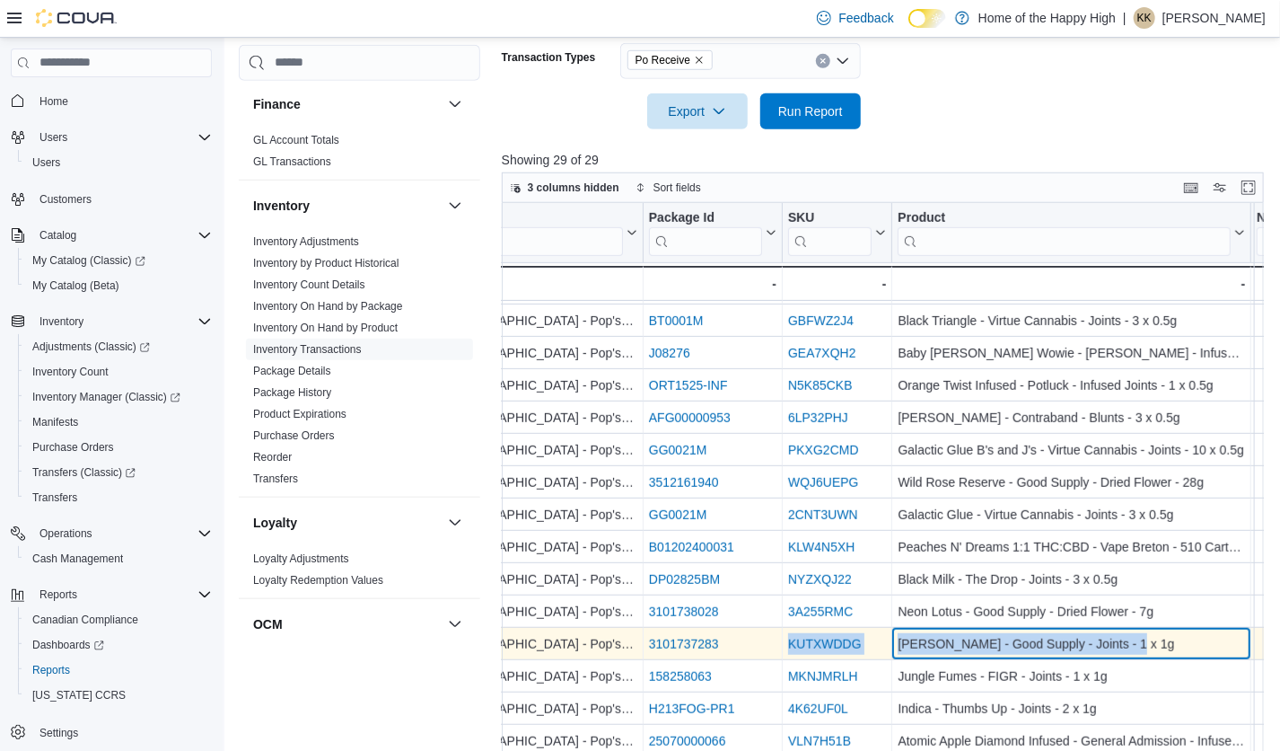
drag, startPoint x: 1139, startPoint y: 646, endPoint x: 787, endPoint y: 646, distance: 352.0
copy div "KUTXWDDG - SKU URL, column 3, row 24 Jean Guy - Good Supply - Joints - 1 x 1g"
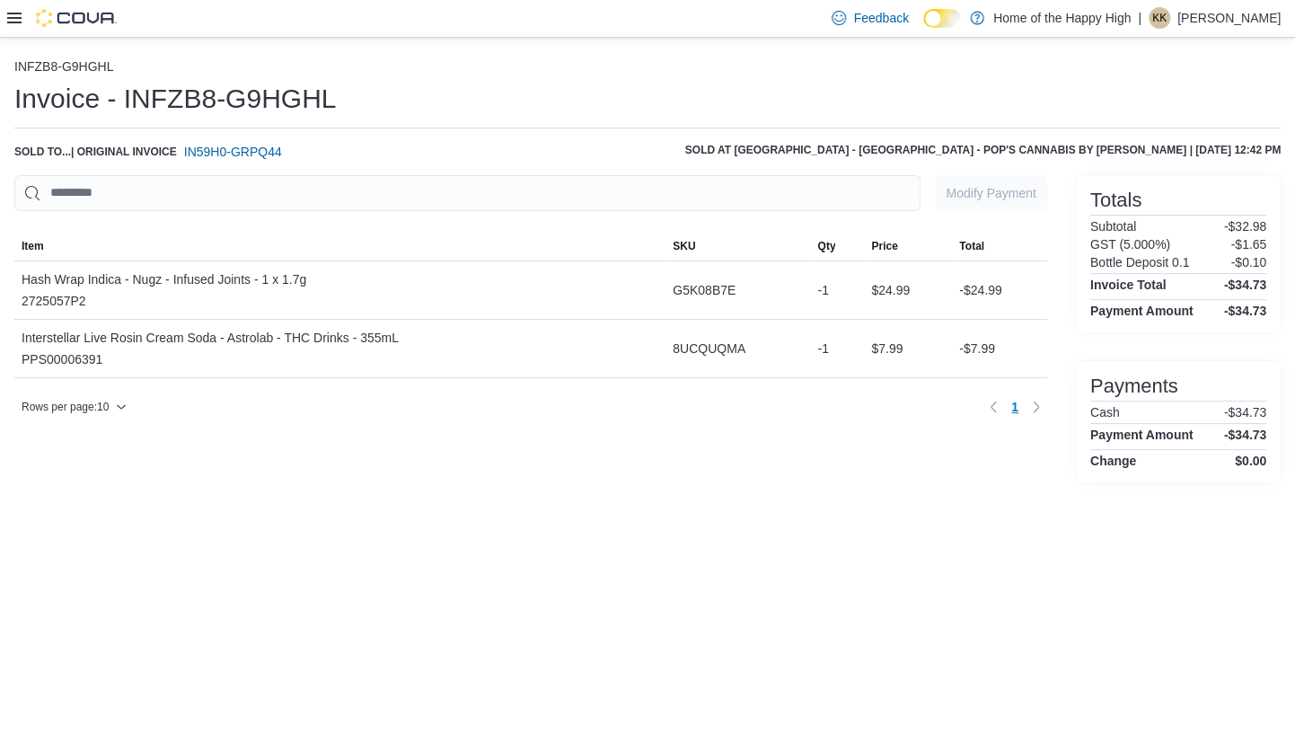
click at [49, 18] on img at bounding box center [76, 18] width 81 height 18
click at [19, 18] on icon at bounding box center [14, 18] width 14 height 11
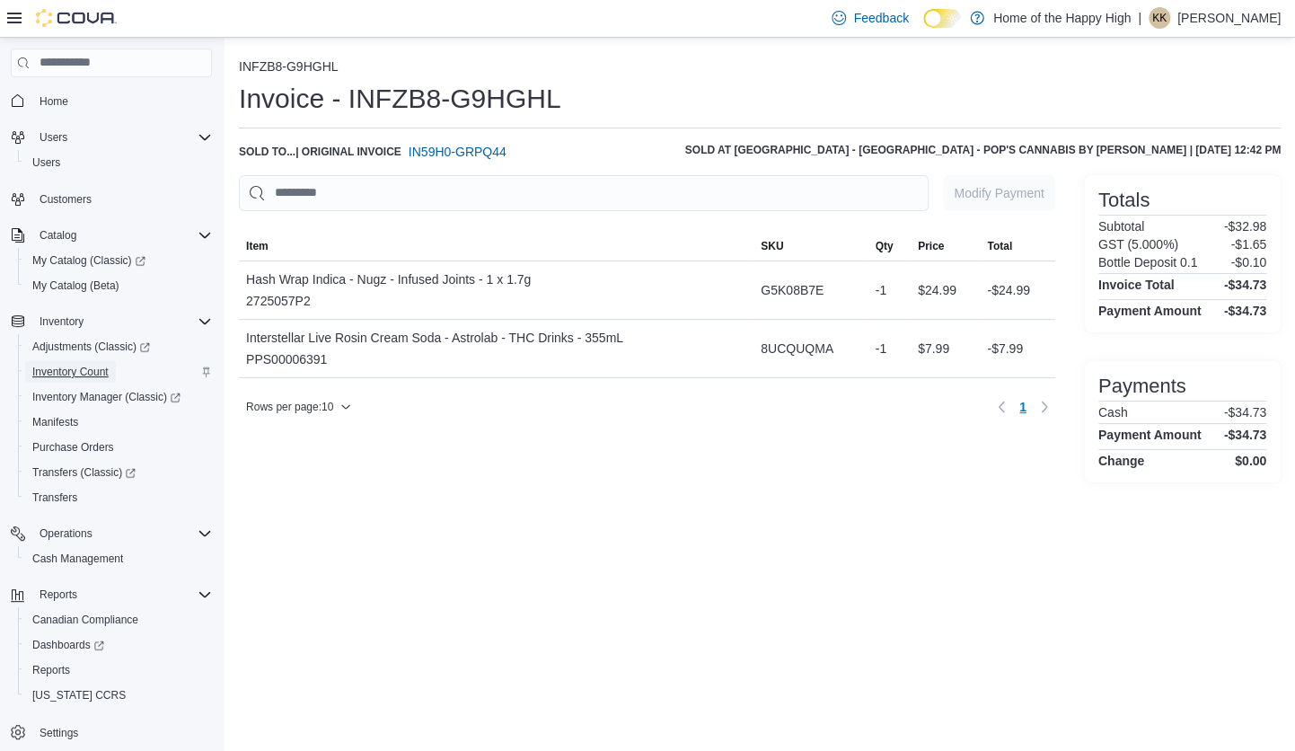
click at [76, 371] on span "Inventory Count" at bounding box center [70, 372] width 76 height 14
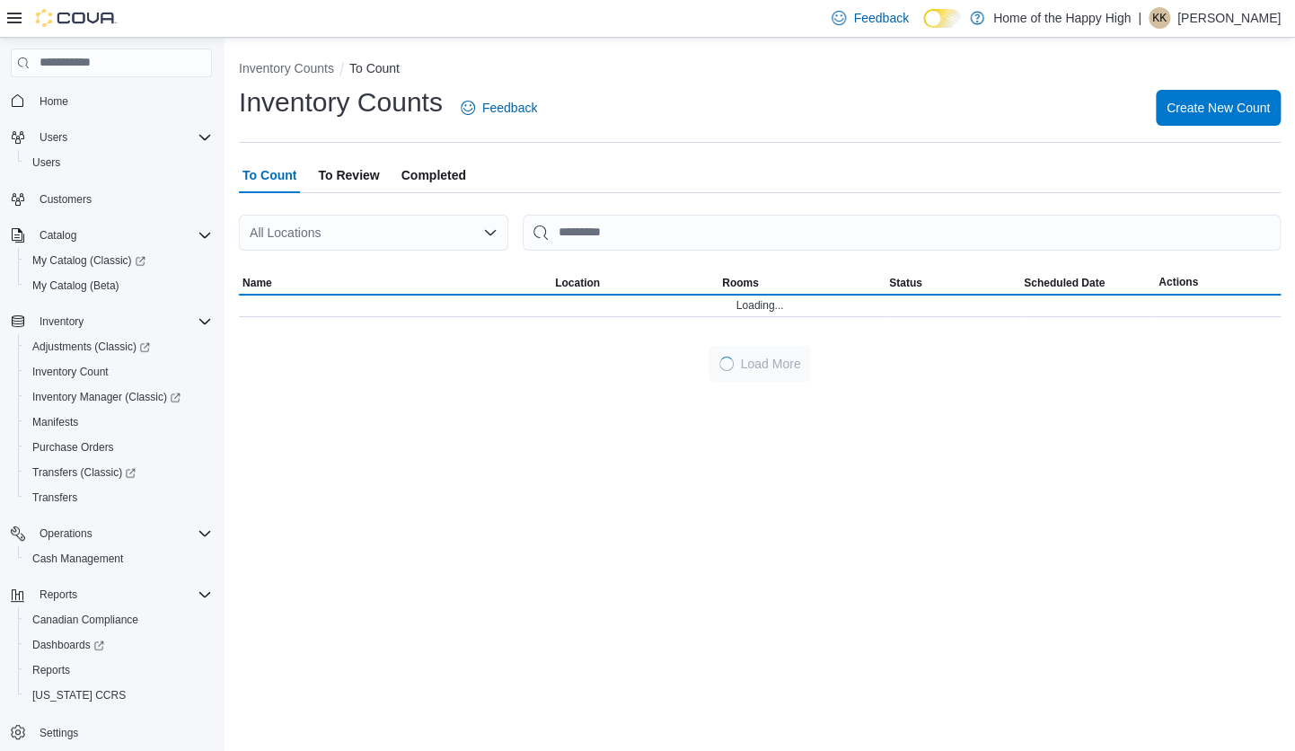
click at [20, 18] on icon at bounding box center [14, 18] width 14 height 11
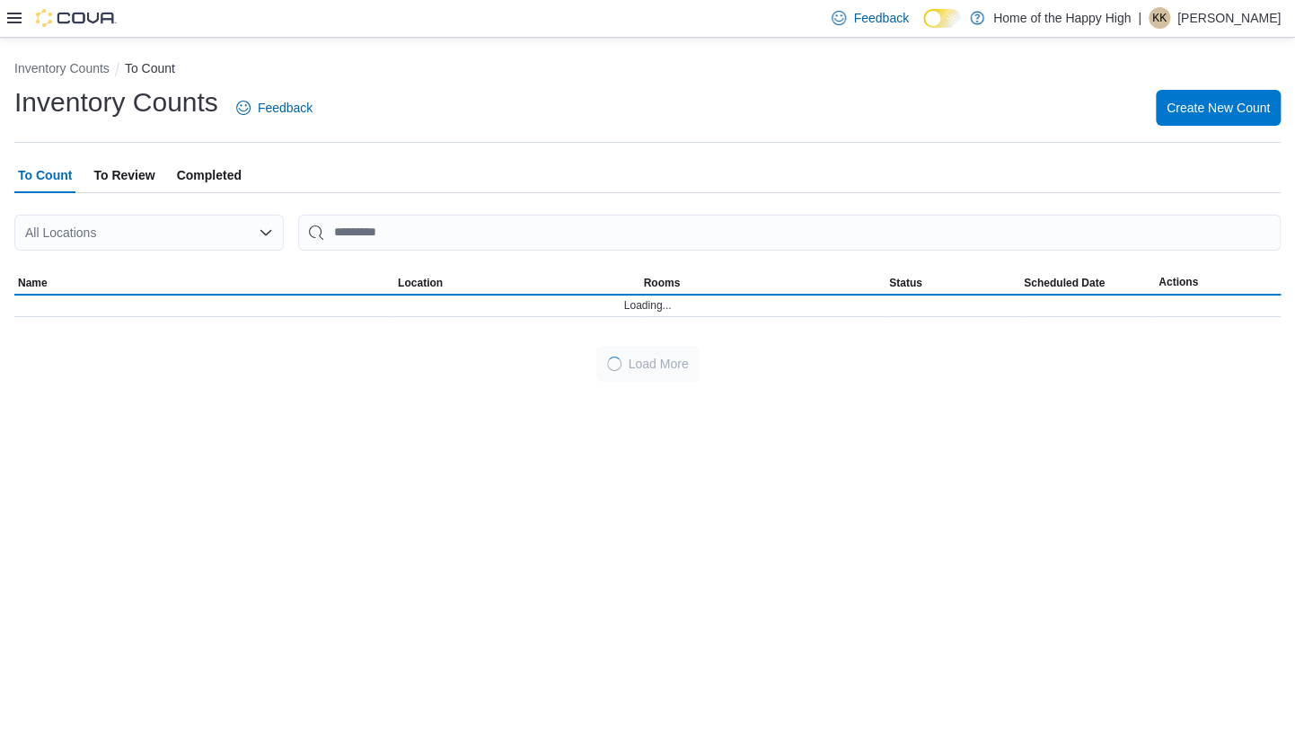
click at [146, 178] on span "To Review" at bounding box center [123, 175] width 61 height 36
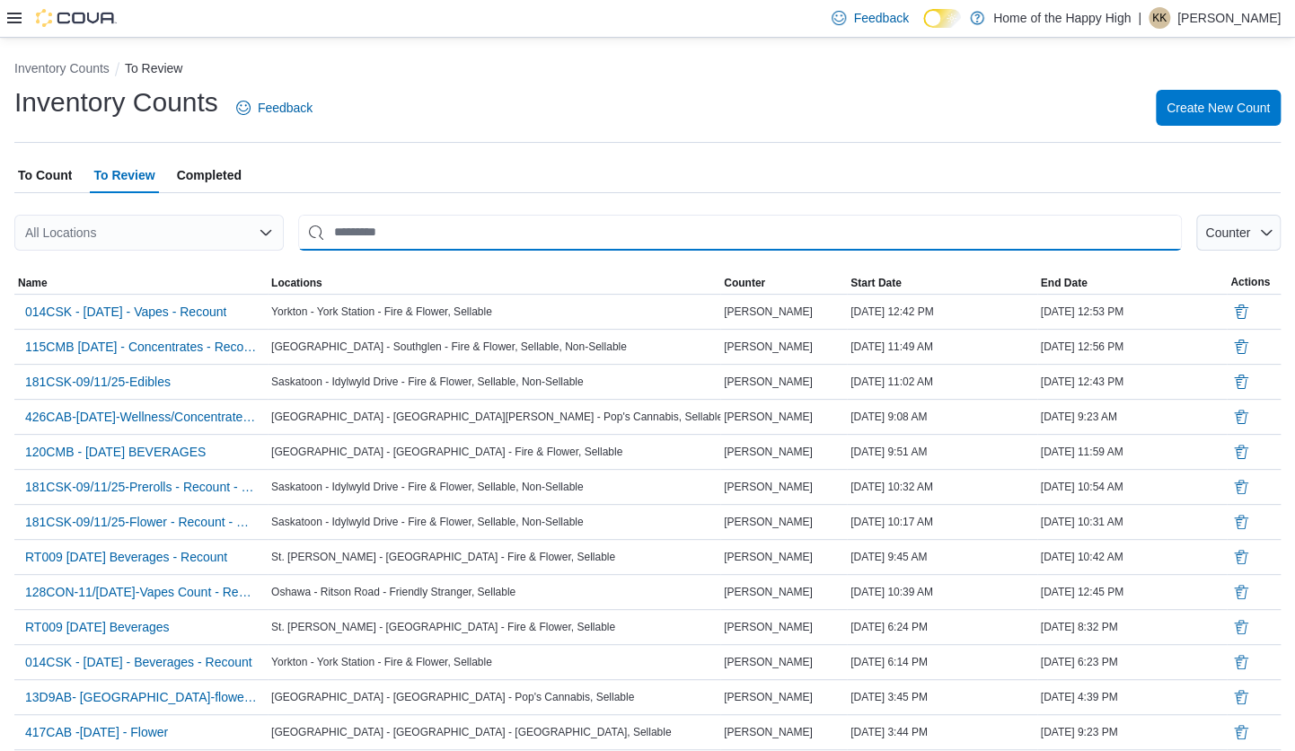
click at [364, 235] on input "This is a search bar. After typing your query, hit enter to filter the results …" at bounding box center [740, 233] width 884 height 36
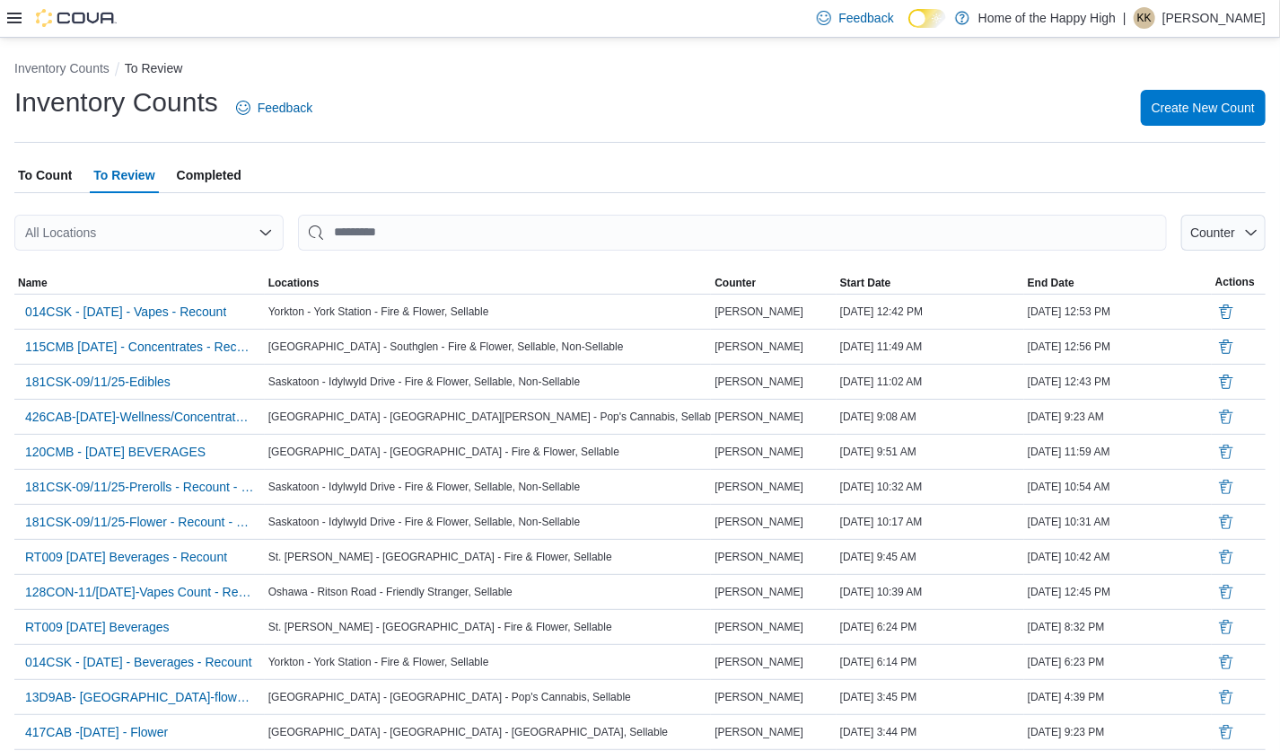
click at [229, 222] on div "All Locations" at bounding box center [148, 233] width 269 height 36
type input "*****"
click at [191, 273] on button "Edmonton - [GEOGRAPHIC_DATA] - Pop's Cannabis" at bounding box center [148, 264] width 269 height 26
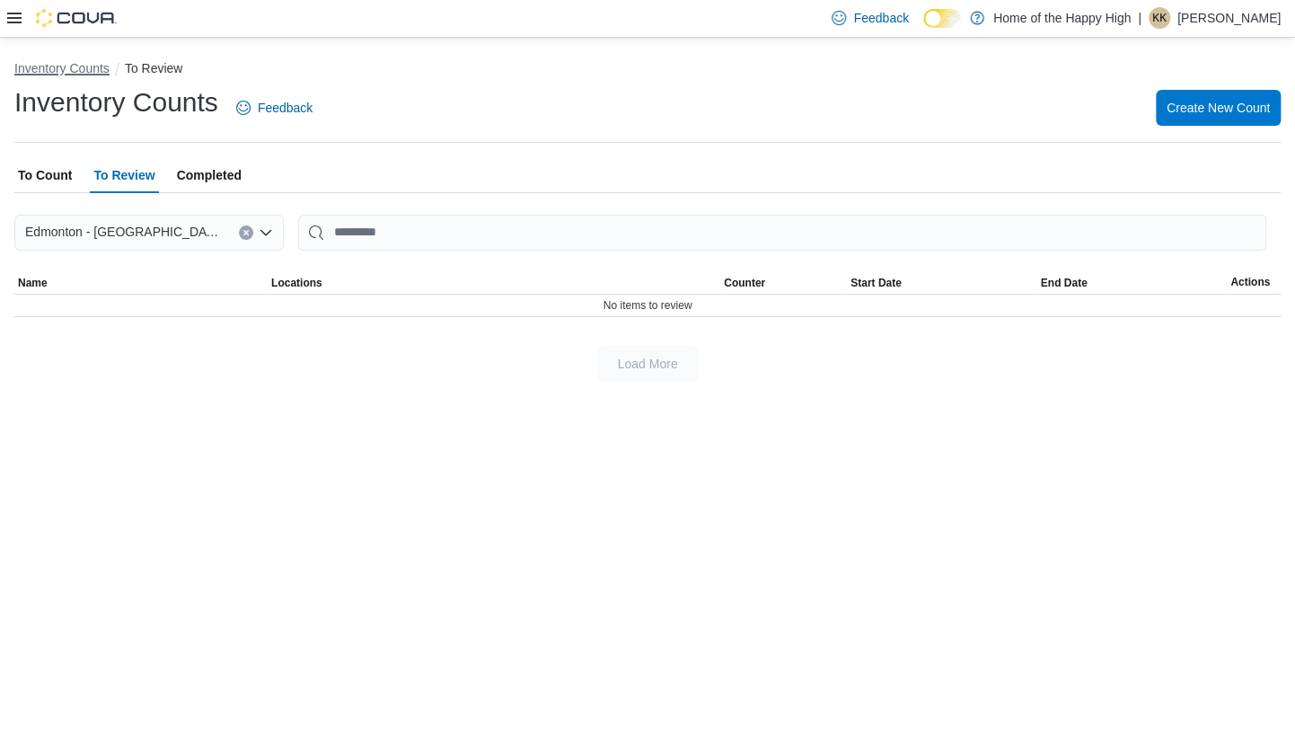
click at [74, 62] on button "Inventory Counts" at bounding box center [61, 68] width 95 height 14
